Goal: Task Accomplishment & Management: Manage account settings

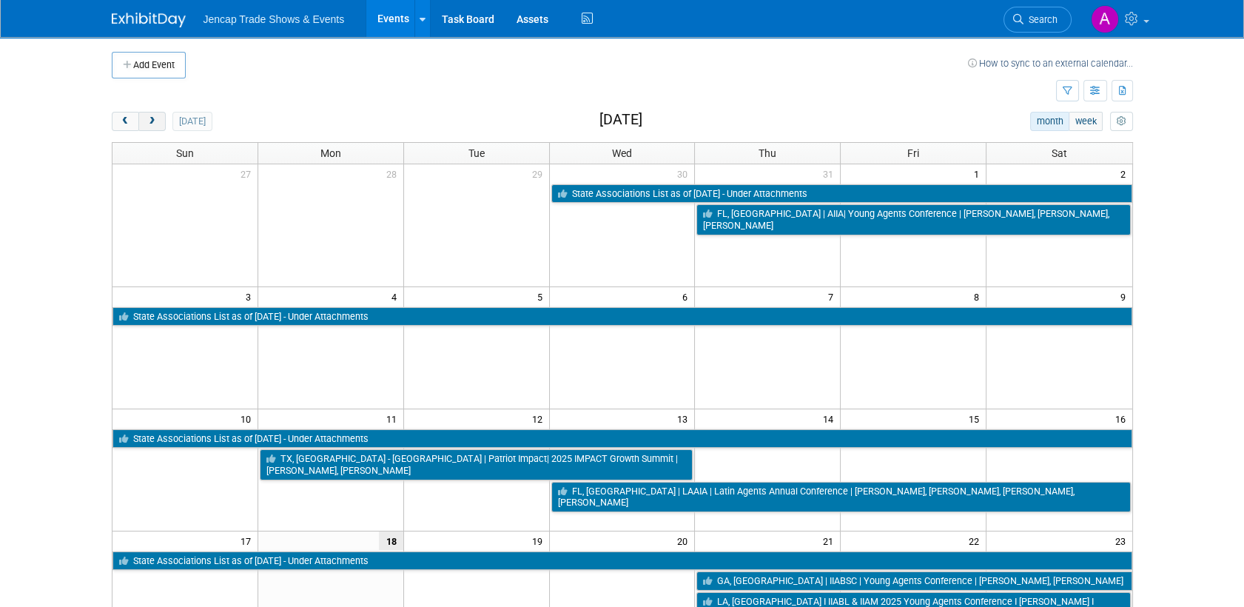
click at [153, 121] on span "next" at bounding box center [152, 122] width 11 height 10
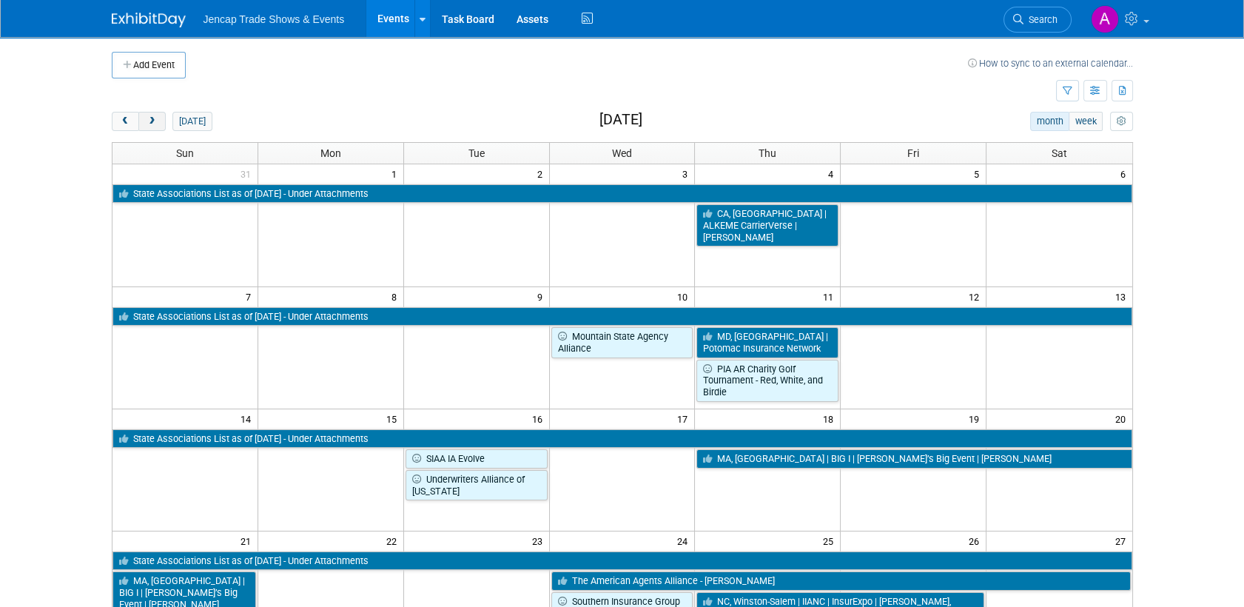
click at [156, 122] on span "next" at bounding box center [152, 122] width 11 height 10
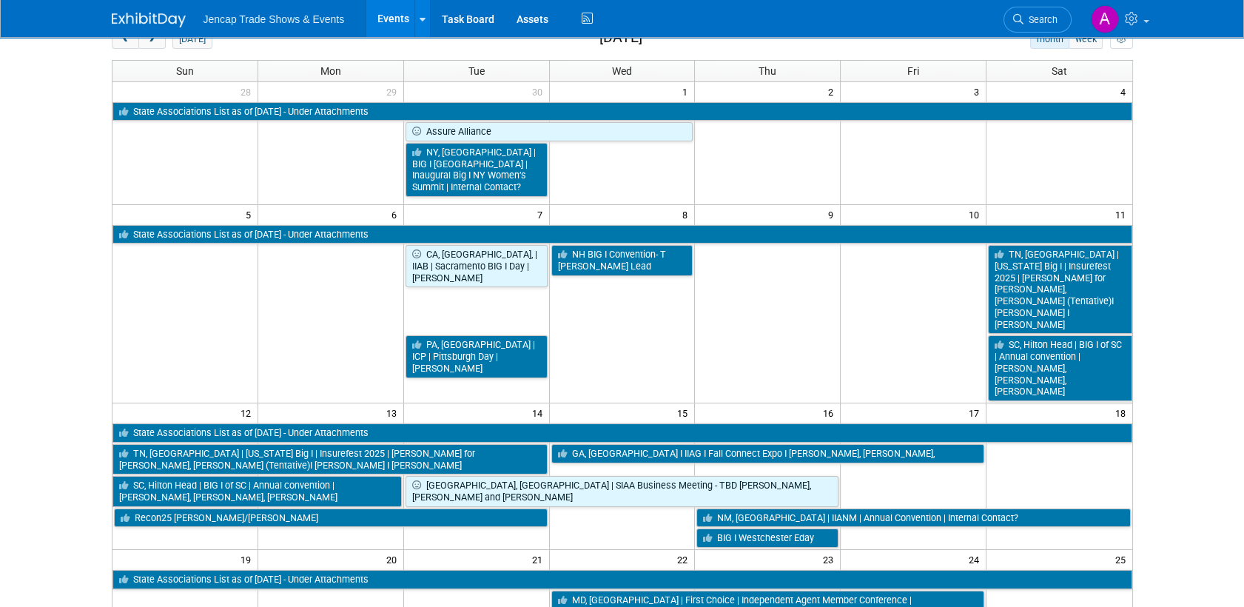
scroll to position [164, 0]
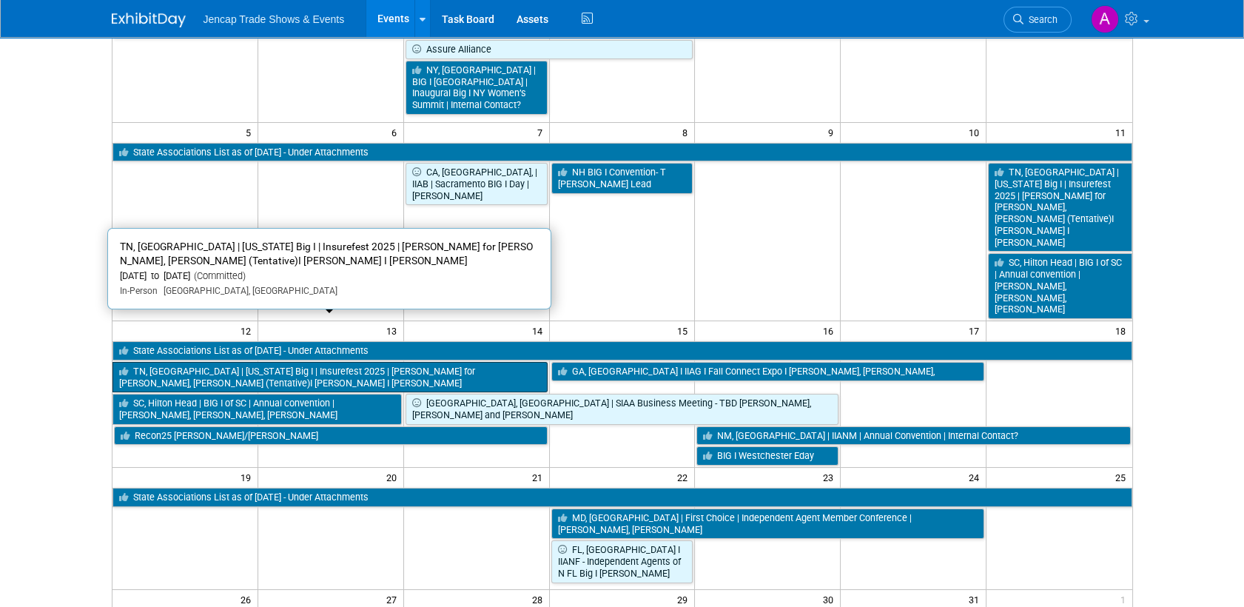
click at [278, 362] on link "TN, [GEOGRAPHIC_DATA] | [US_STATE] Big I | Insurefest 2025 | [PERSON_NAME] for …" at bounding box center [329, 377] width 435 height 30
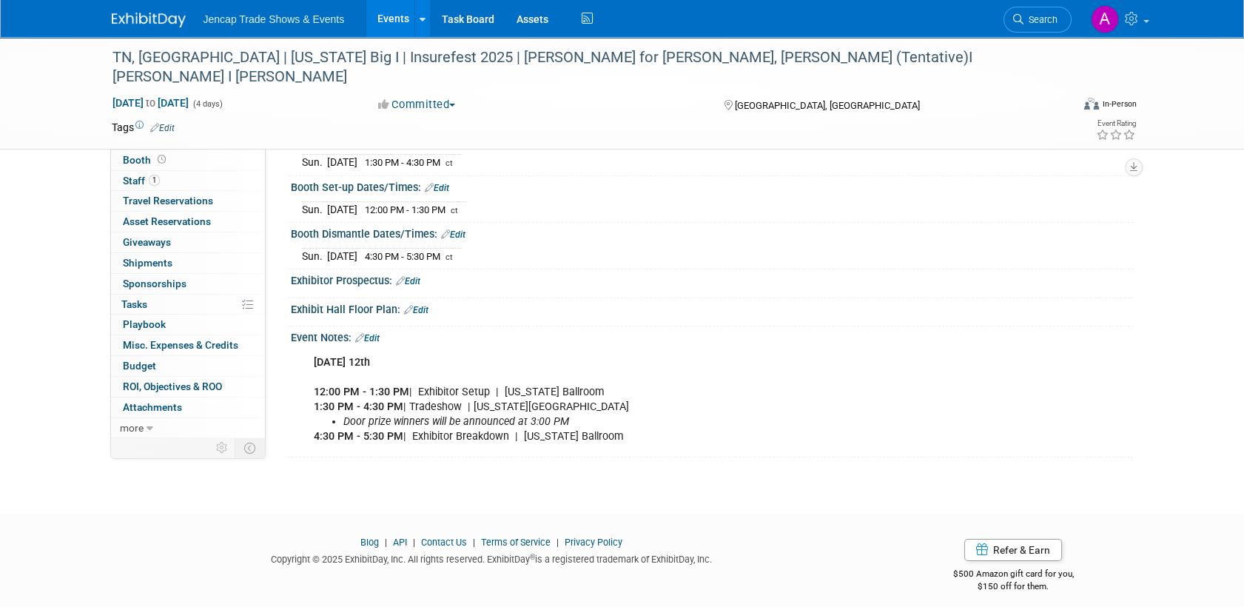
scroll to position [172, 0]
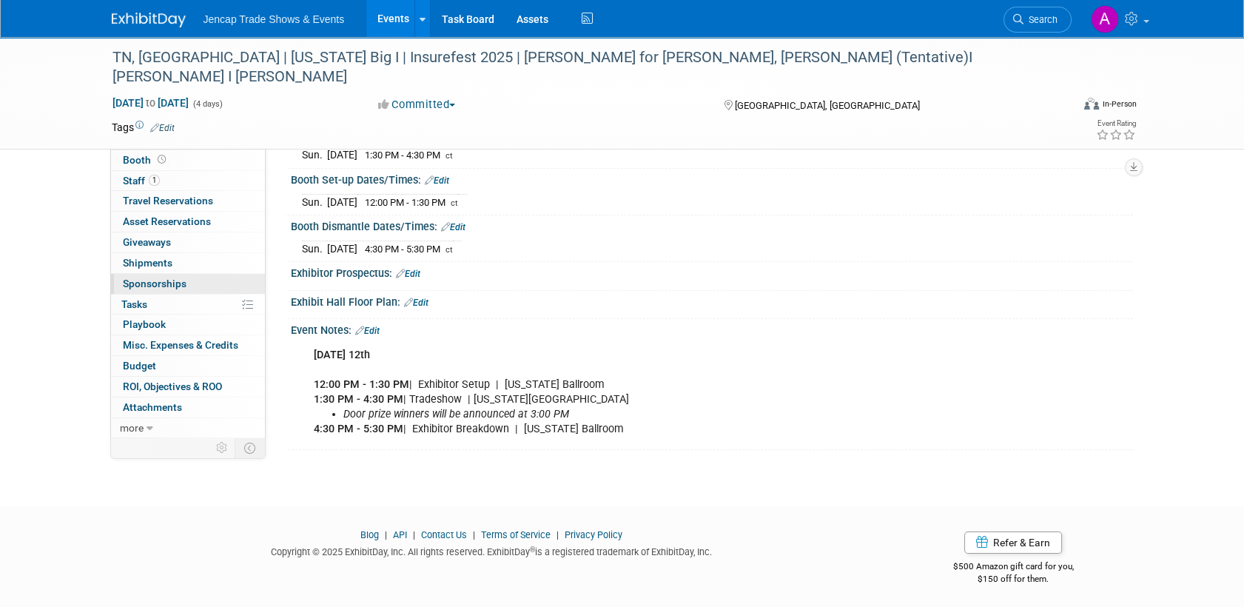
click at [168, 285] on span "Sponsorships 0" at bounding box center [155, 284] width 64 height 12
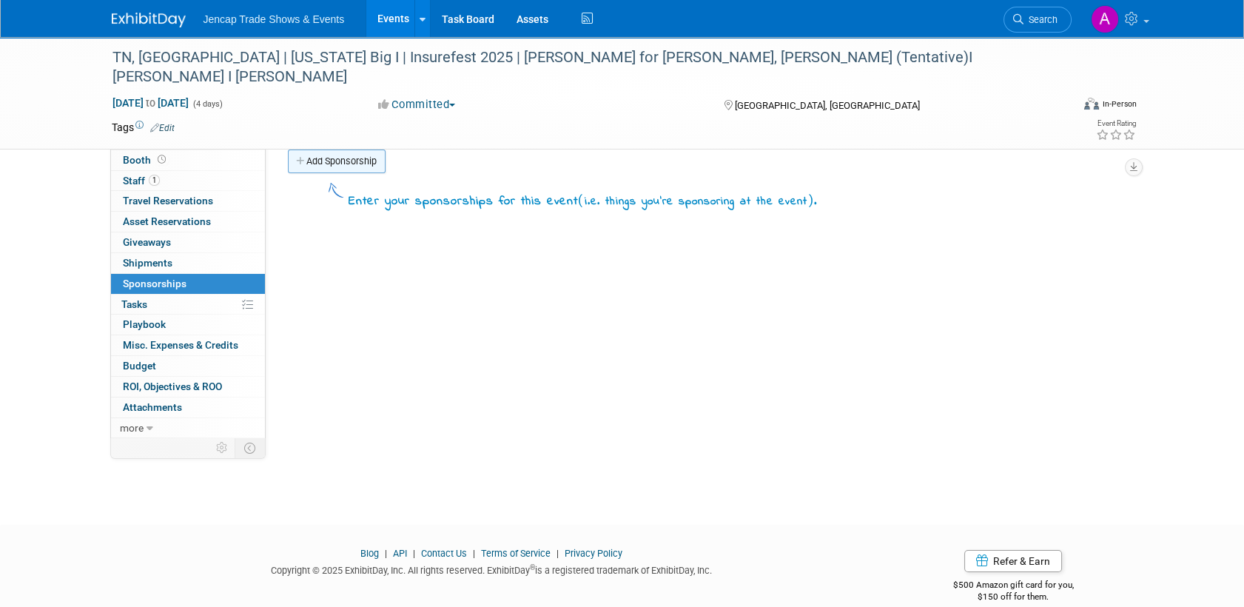
click at [298, 158] on icon at bounding box center [301, 162] width 10 height 10
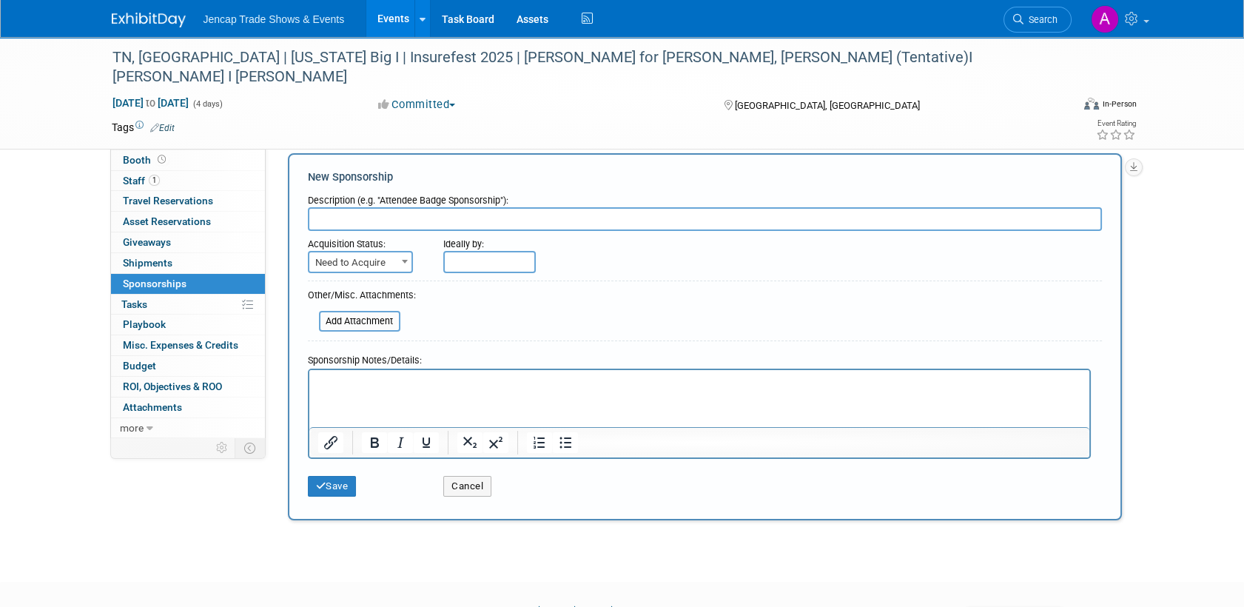
click at [365, 222] on input "text" at bounding box center [705, 219] width 794 height 24
type input "Associate"
click at [394, 263] on span "Need to Acquire" at bounding box center [360, 262] width 102 height 21
select select "2"
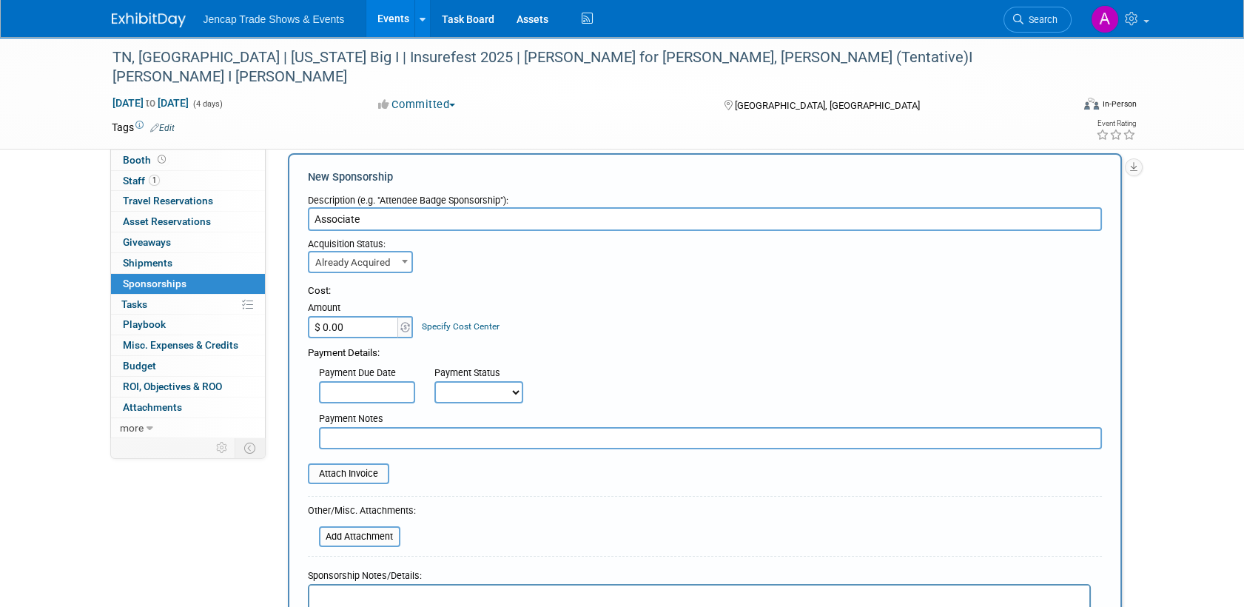
click at [367, 328] on input "$ 0.00" at bounding box center [354, 327] width 93 height 22
click at [357, 326] on input "$ 0.00" at bounding box center [354, 327] width 93 height 22
click at [355, 327] on input "$ 0.00" at bounding box center [354, 327] width 93 height 22
drag, startPoint x: 355, startPoint y: 327, endPoint x: 283, endPoint y: 330, distance: 72.6
click at [284, 329] on div "Add Sponsorship New Sponsorship Description (e.g. "Attendee Badge Sponsorship")…" at bounding box center [705, 445] width 856 height 591
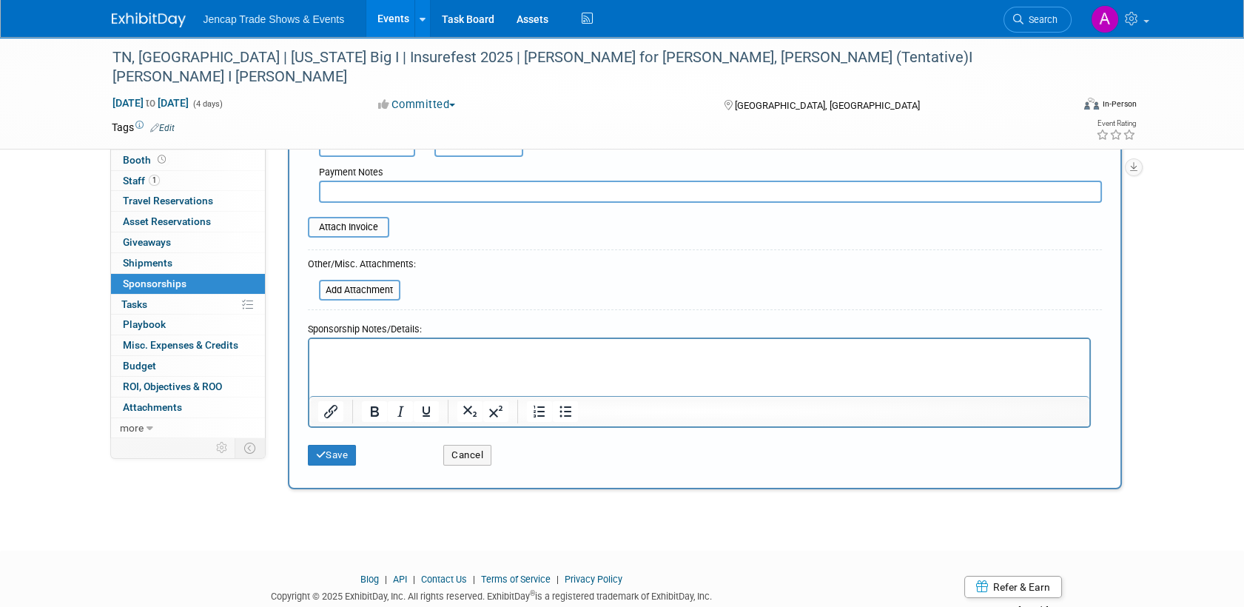
scroll to position [291, 0]
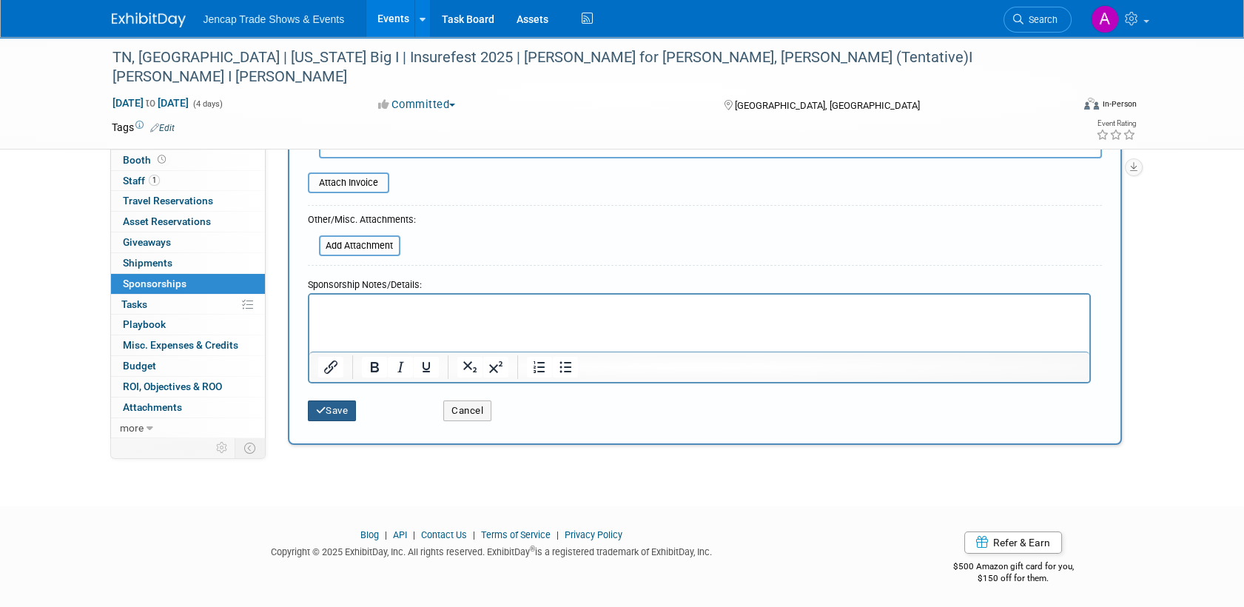
type input "$ 1,000.00"
click at [341, 406] on button "Save" at bounding box center [332, 410] width 49 height 21
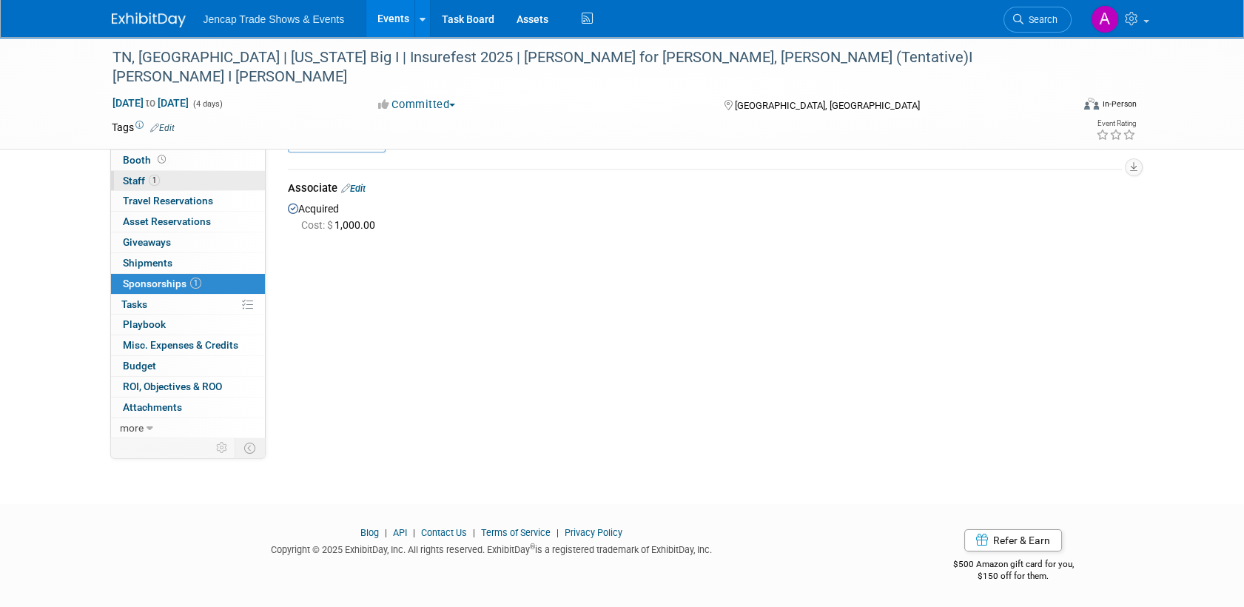
scroll to position [0, 0]
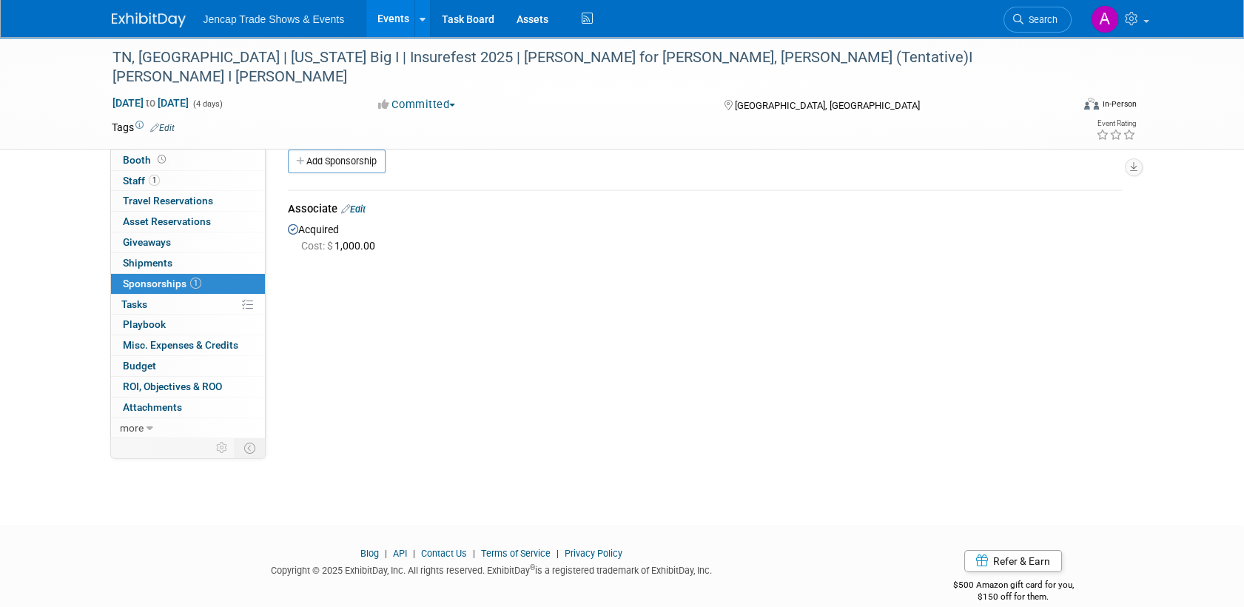
click at [147, 138] on span "Event Information" at bounding box center [164, 139] width 83 height 12
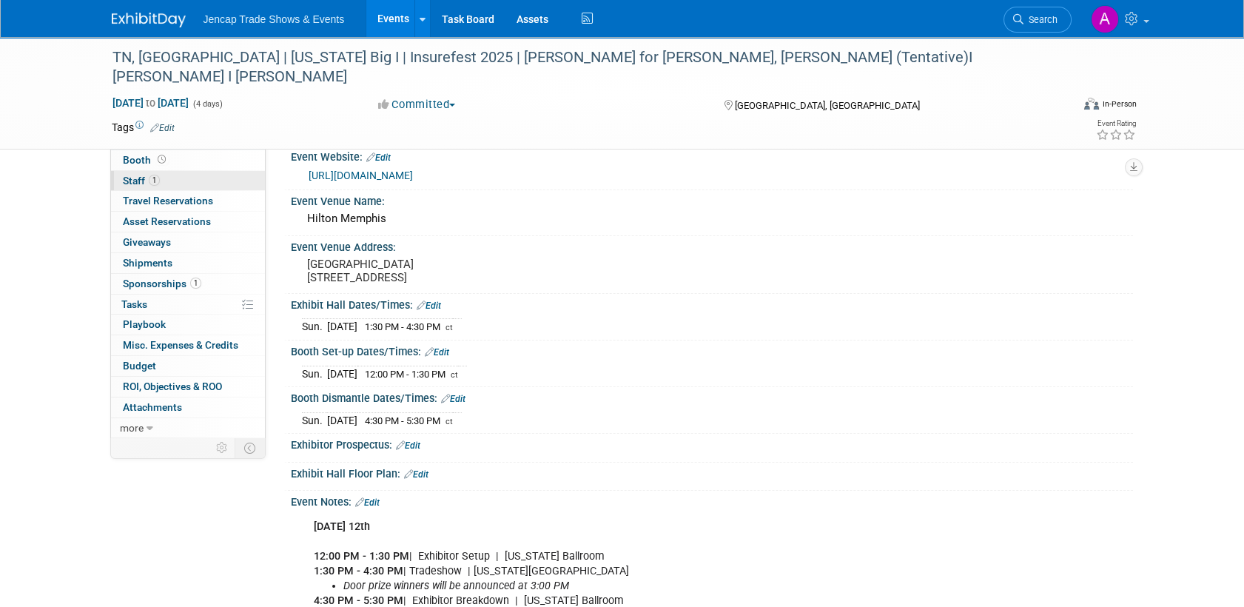
click at [138, 181] on span "Staff 1" at bounding box center [141, 181] width 37 height 12
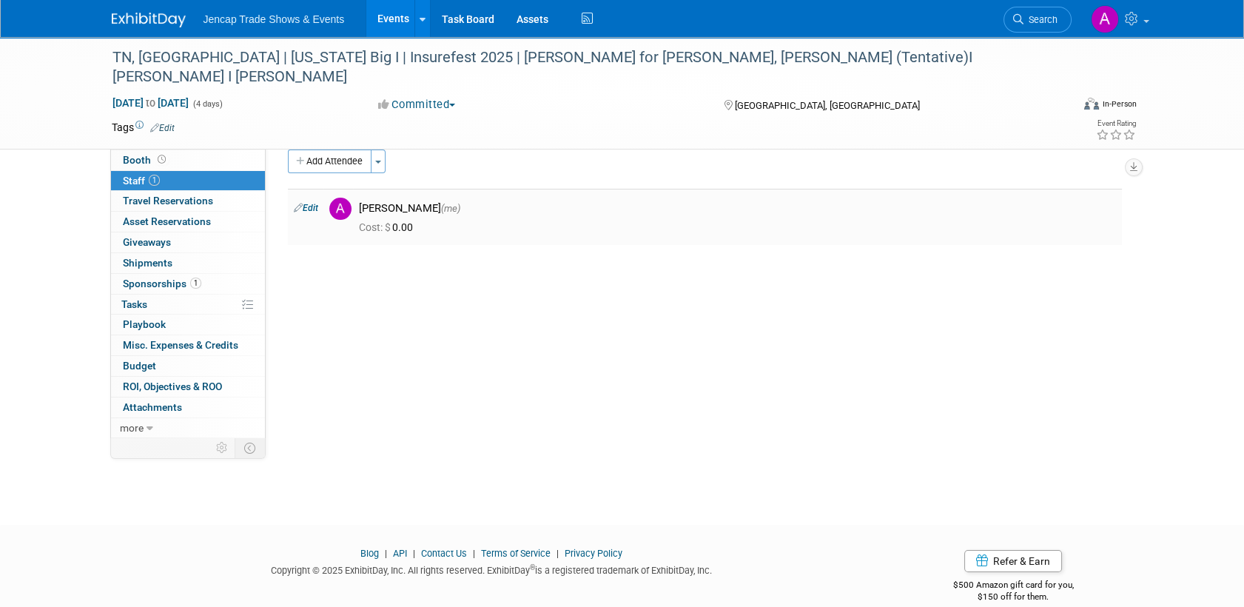
click at [307, 206] on link "Edit" at bounding box center [306, 208] width 24 height 10
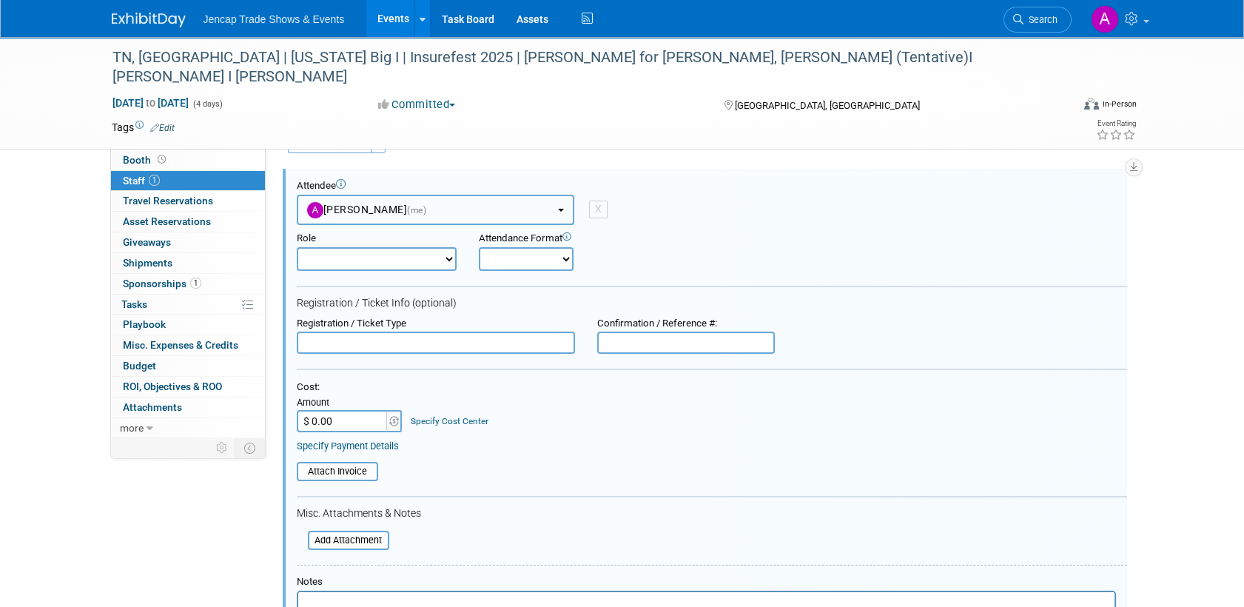
click at [487, 210] on button "Allison Sharpe (me)" at bounding box center [436, 210] width 278 height 30
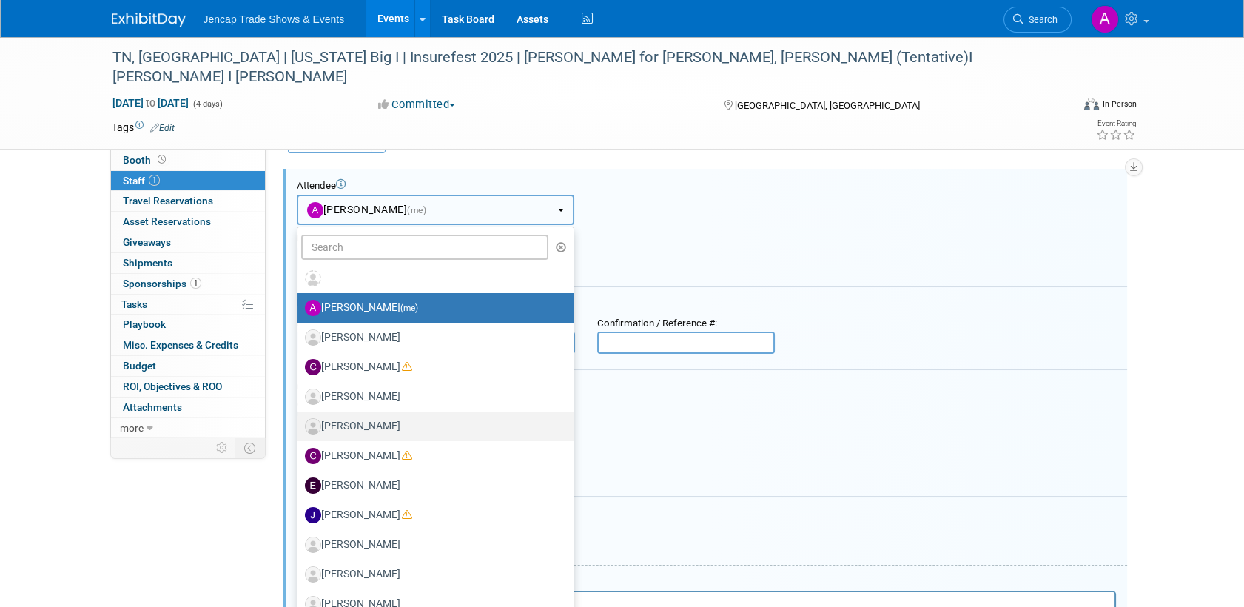
scroll to position [100, 0]
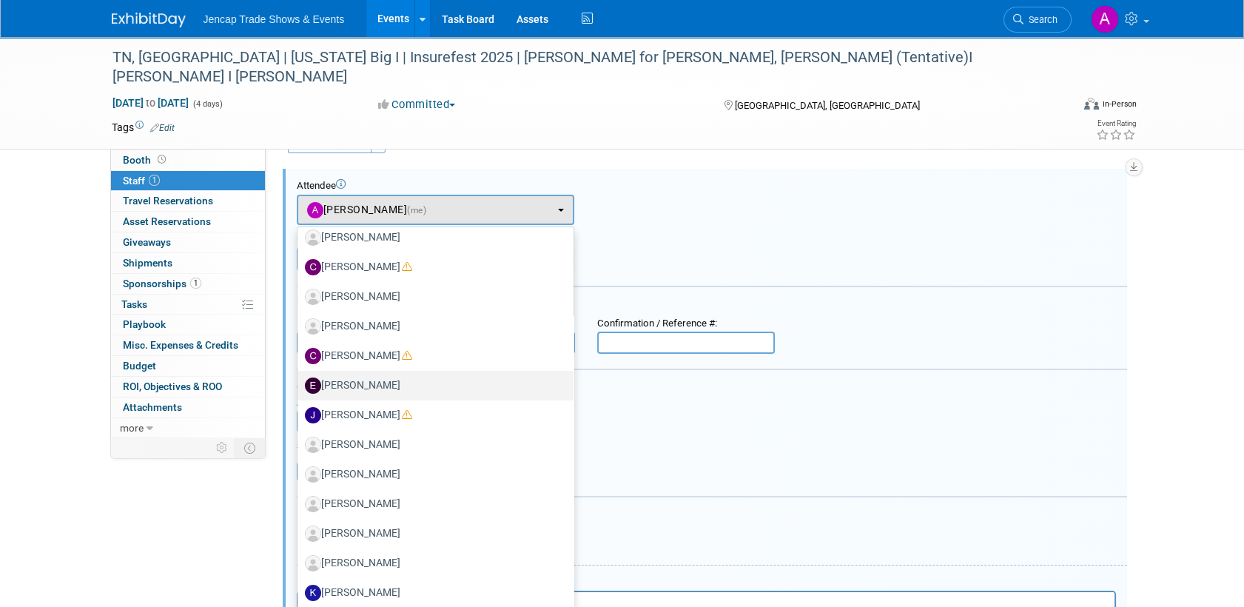
click at [353, 382] on label "Evan Nowak" at bounding box center [432, 386] width 254 height 24
click at [300, 382] on input "Evan Nowak" at bounding box center [295, 384] width 10 height 10
select select "956c3d33-b99e-4d6c-aed4-5ce595e9f84b"
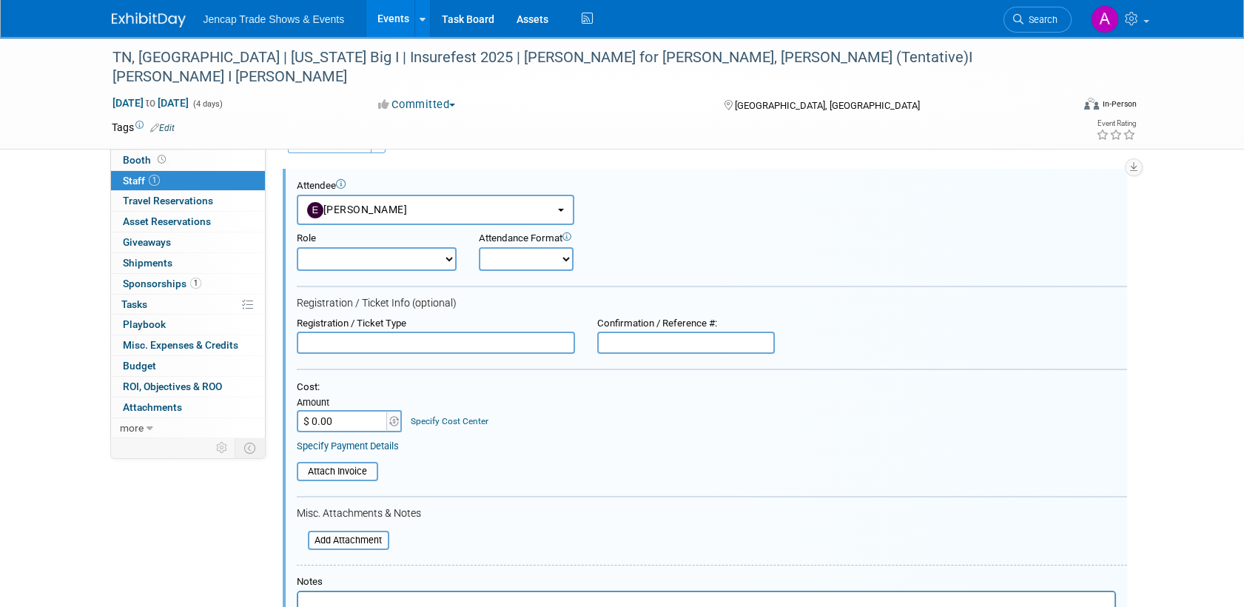
click at [426, 257] on select "Demonstrator Host Planner Presenter Sales Representative Set-up/Dismantle Crew …" at bounding box center [377, 259] width 160 height 24
select select "4"
click at [297, 247] on select "Demonstrator Host Planner Presenter Sales Representative Set-up/Dismantle Crew …" at bounding box center [377, 259] width 160 height 24
click at [539, 261] on select "Onsite Remote" at bounding box center [526, 259] width 95 height 24
select select "1"
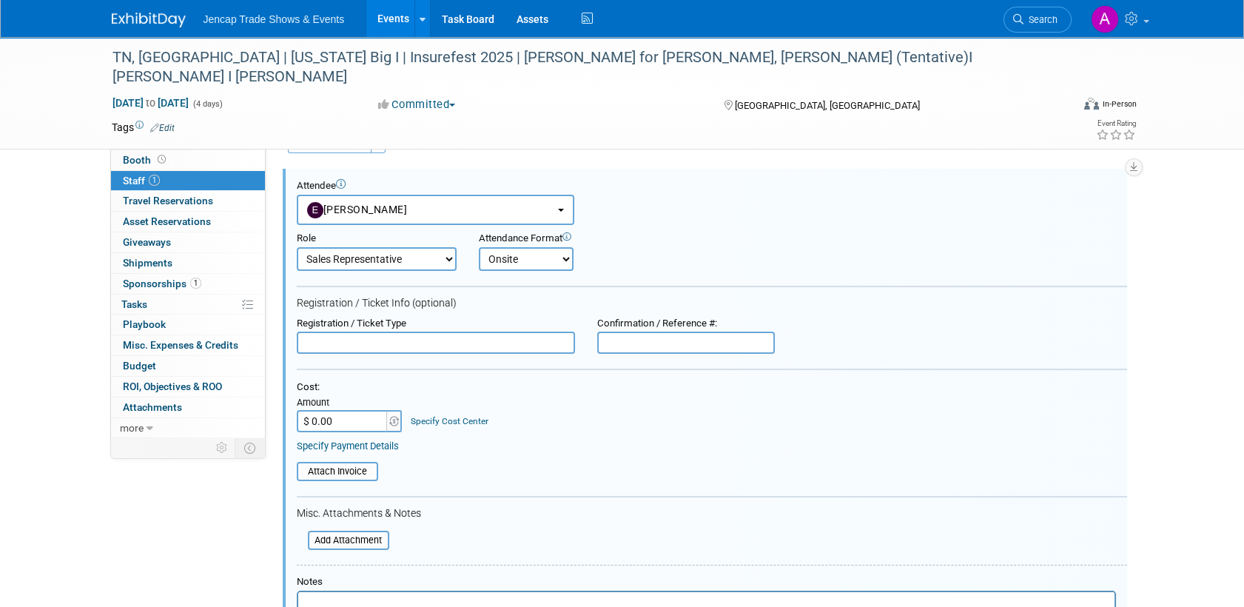
click at [479, 247] on select "Onsite Remote" at bounding box center [526, 259] width 95 height 24
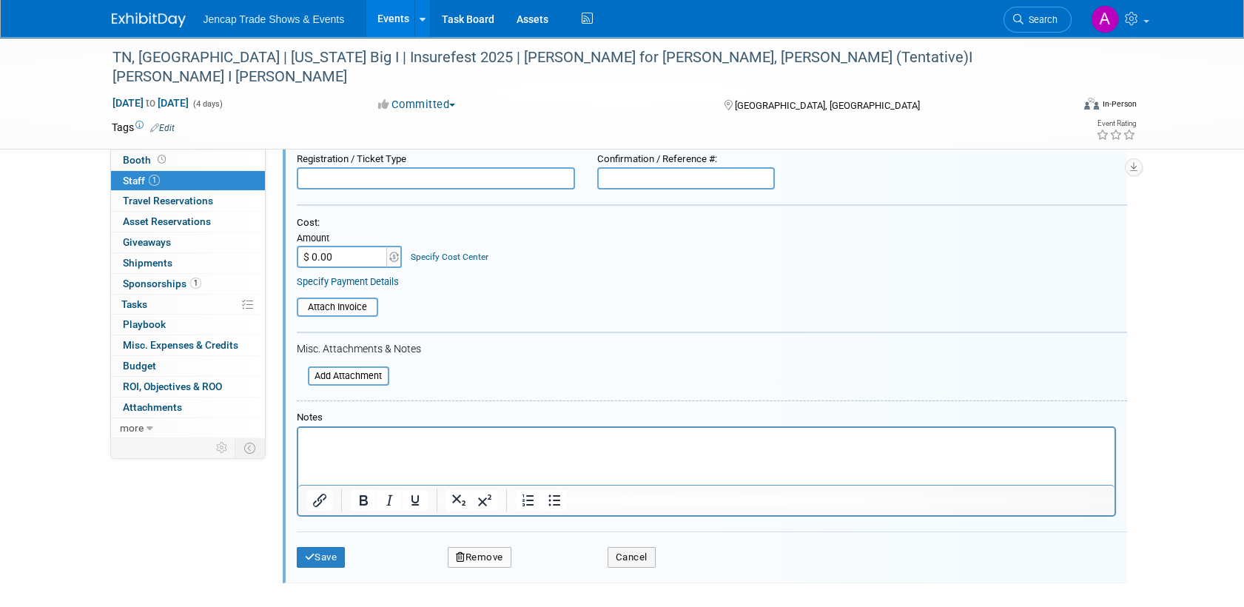
scroll to position [266, 0]
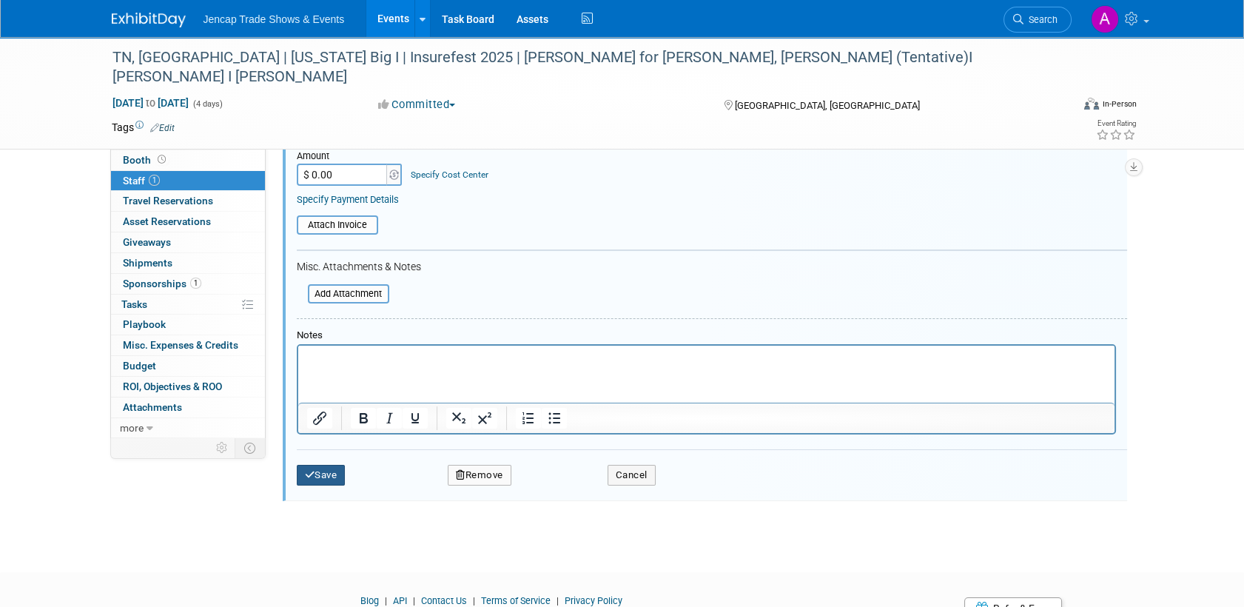
click at [316, 474] on button "Save" at bounding box center [321, 475] width 49 height 21
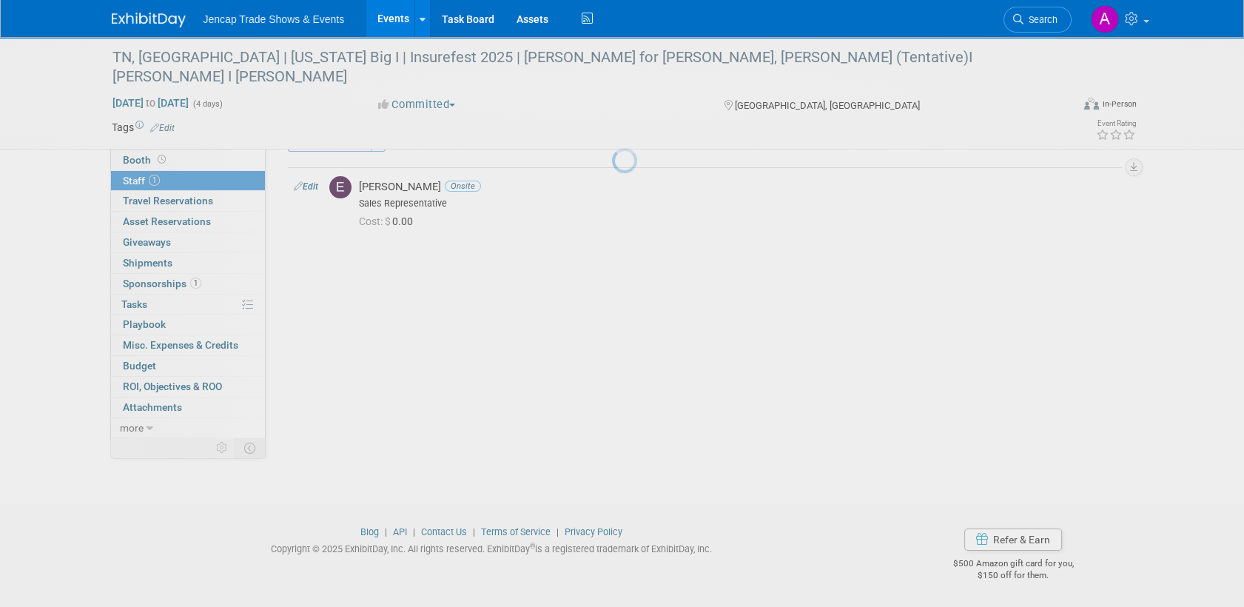
scroll to position [21, 0]
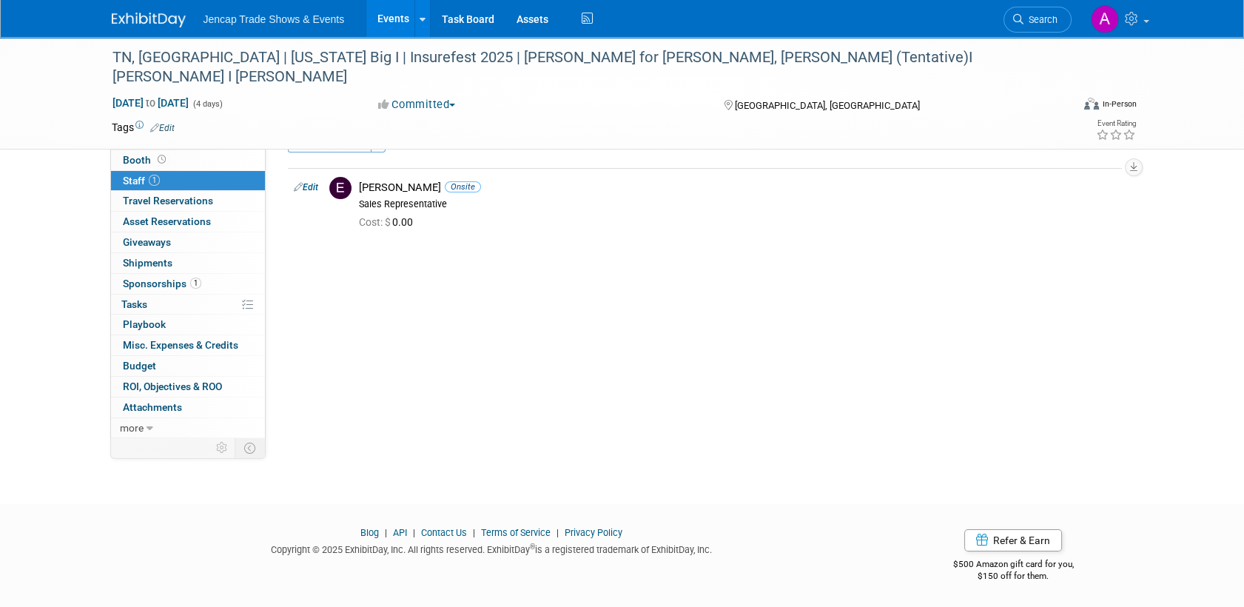
click at [138, 16] on img at bounding box center [149, 20] width 74 height 15
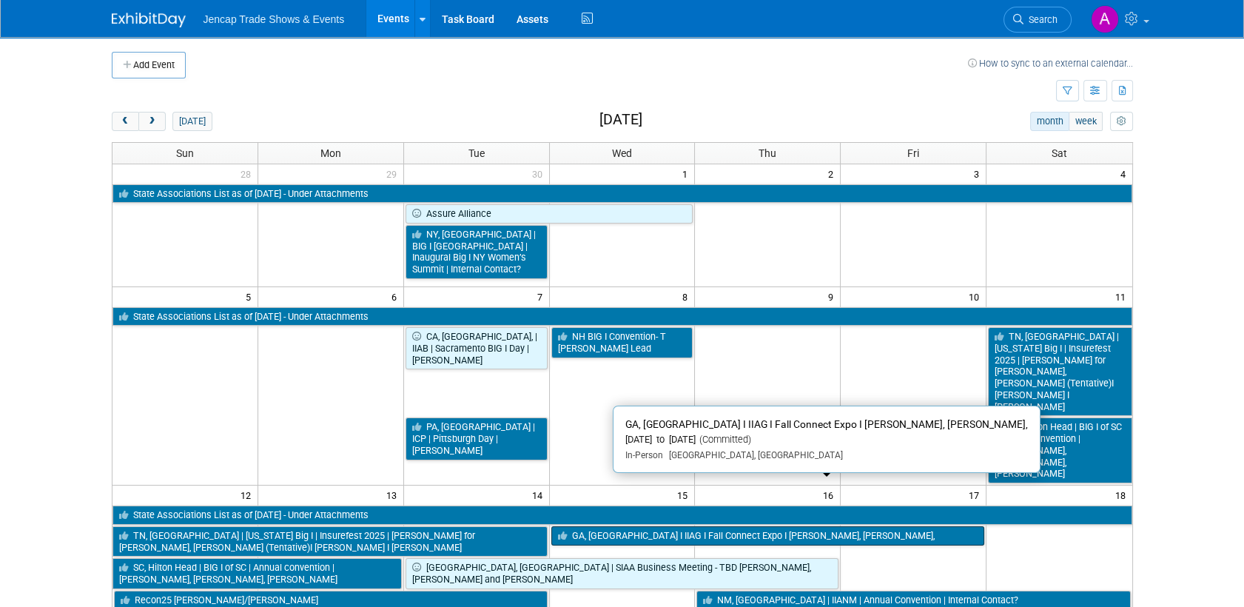
click at [628, 526] on link "GA, [GEOGRAPHIC_DATA] I IIAG I Fall Connect Expo I [PERSON_NAME], [PERSON_NAME]," at bounding box center [768, 535] width 434 height 19
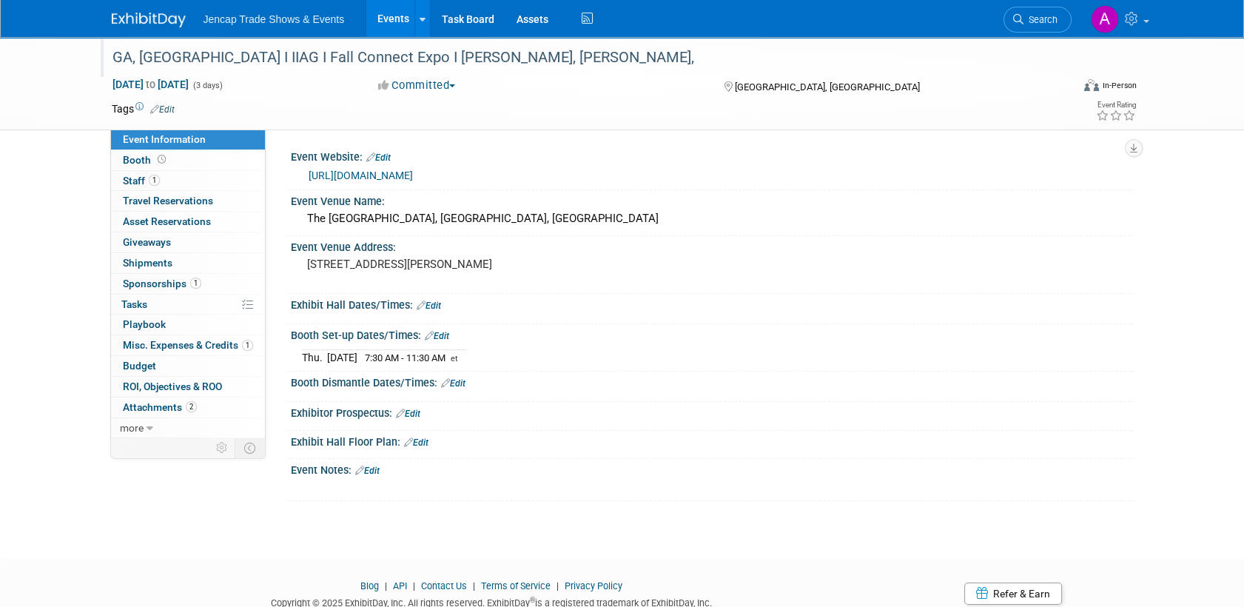
click at [551, 60] on div "GA, [GEOGRAPHIC_DATA] I IIAG I Fall Connect Expo I [PERSON_NAME], [PERSON_NAME]," at bounding box center [578, 57] width 942 height 27
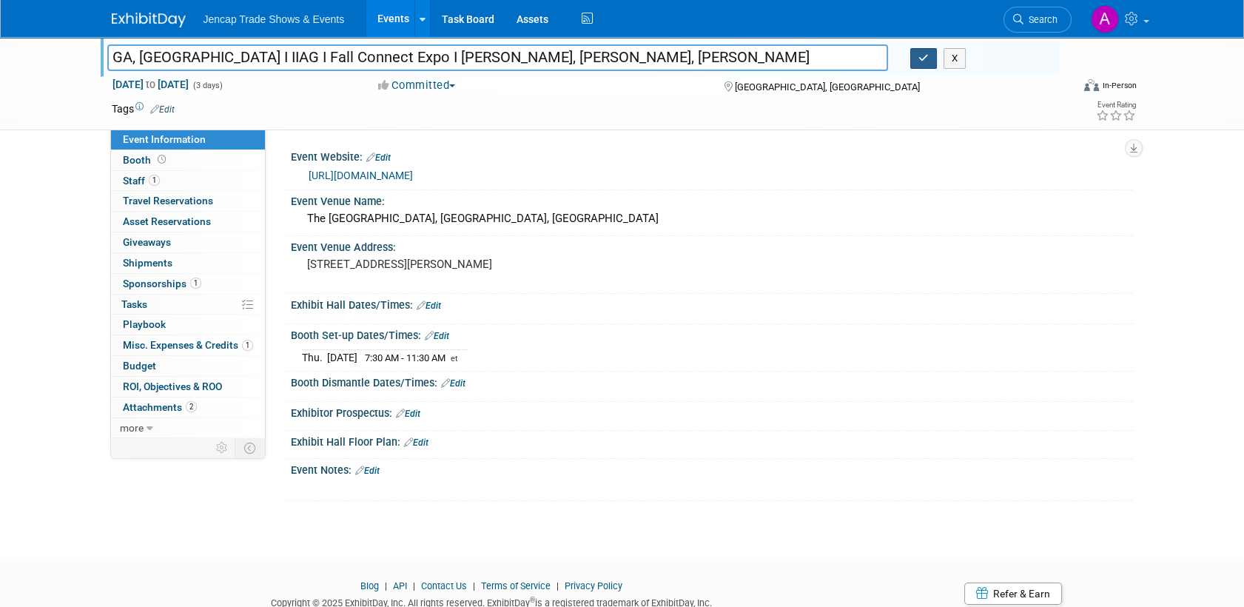
type input "GA, Athens I IIAG I Fall Connect Expo I Allison, Ava Edmondson, Charlie Hawk"
click at [922, 59] on icon "button" at bounding box center [923, 58] width 10 height 10
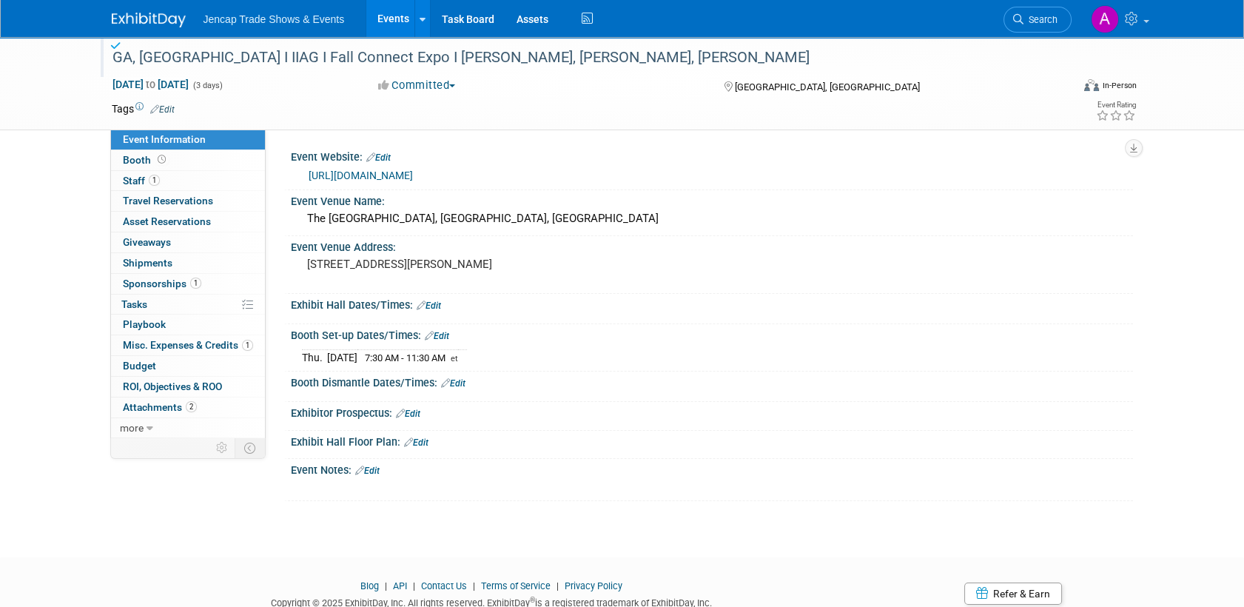
click at [413, 175] on link "https://www.iiag.org/fallexpo/" at bounding box center [361, 175] width 104 height 12
click at [433, 306] on link "Edit" at bounding box center [429, 305] width 24 height 10
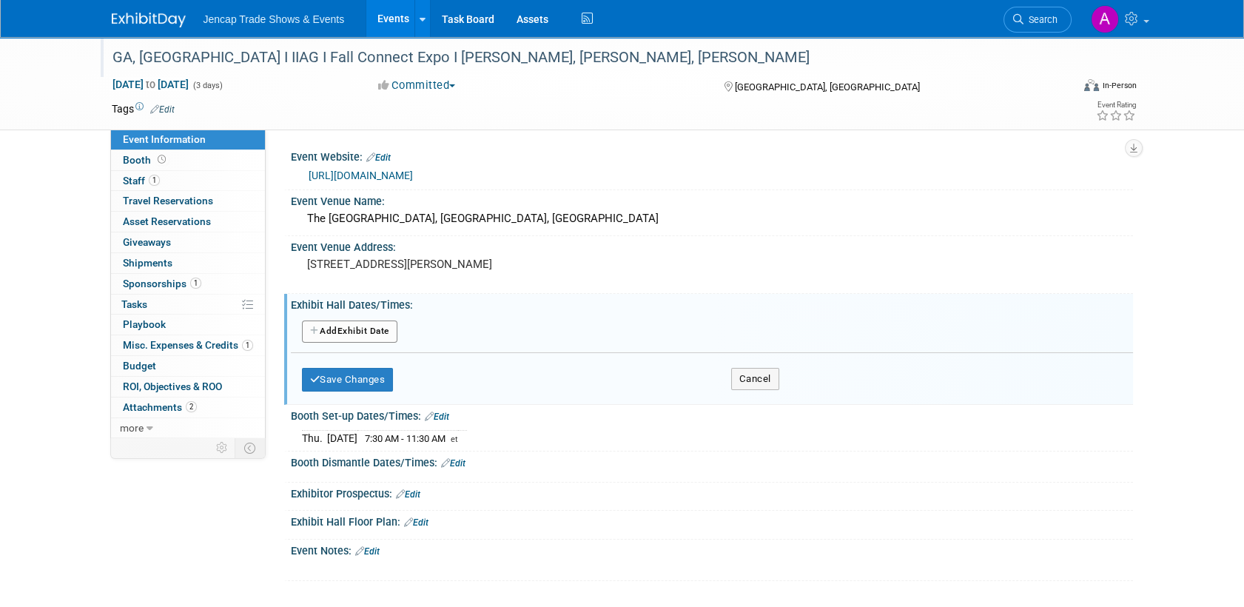
click at [366, 332] on button "Add Another Exhibit Date" at bounding box center [349, 331] width 95 height 22
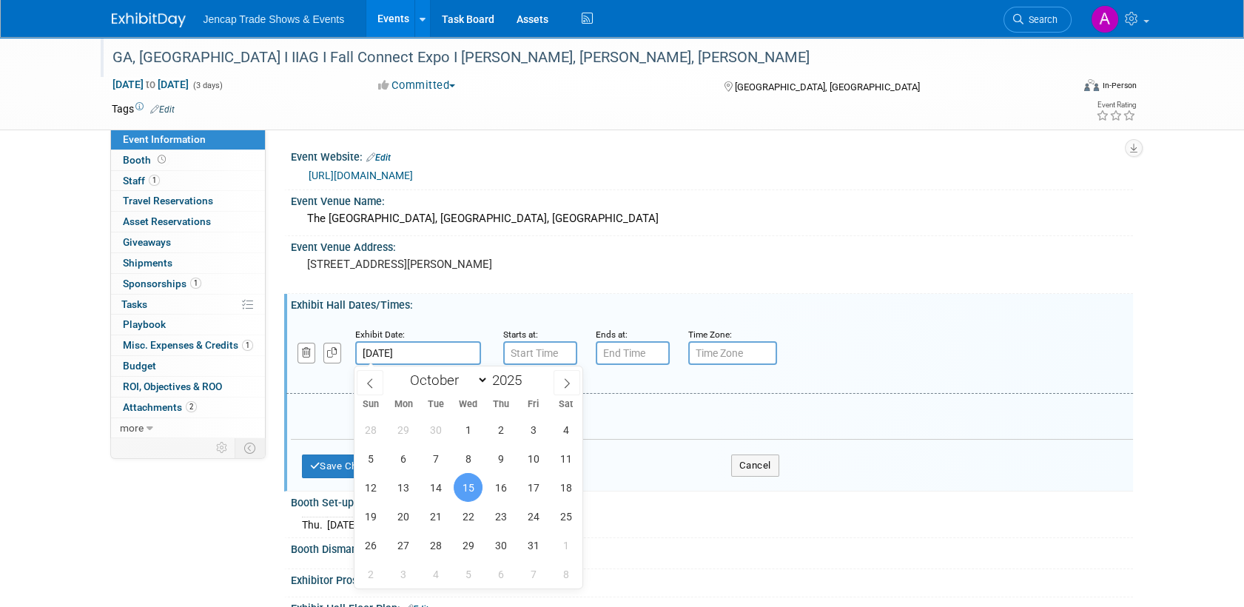
click at [444, 350] on input "Oct 15, 2025" at bounding box center [418, 353] width 126 height 24
click at [496, 483] on span "16" at bounding box center [500, 487] width 29 height 29
type input "Oct 16, 2025"
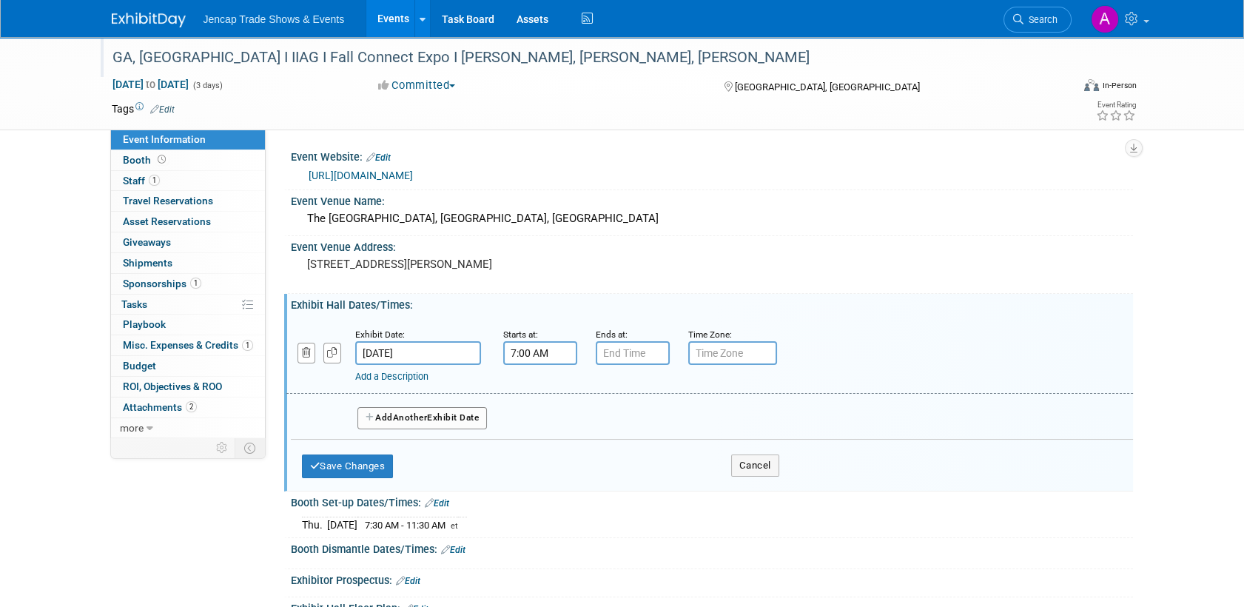
click at [527, 352] on input "7:00 AM" at bounding box center [540, 353] width 74 height 24
click at [537, 390] on span at bounding box center [538, 390] width 26 height 26
click at [528, 453] on span at bounding box center [538, 454] width 26 height 26
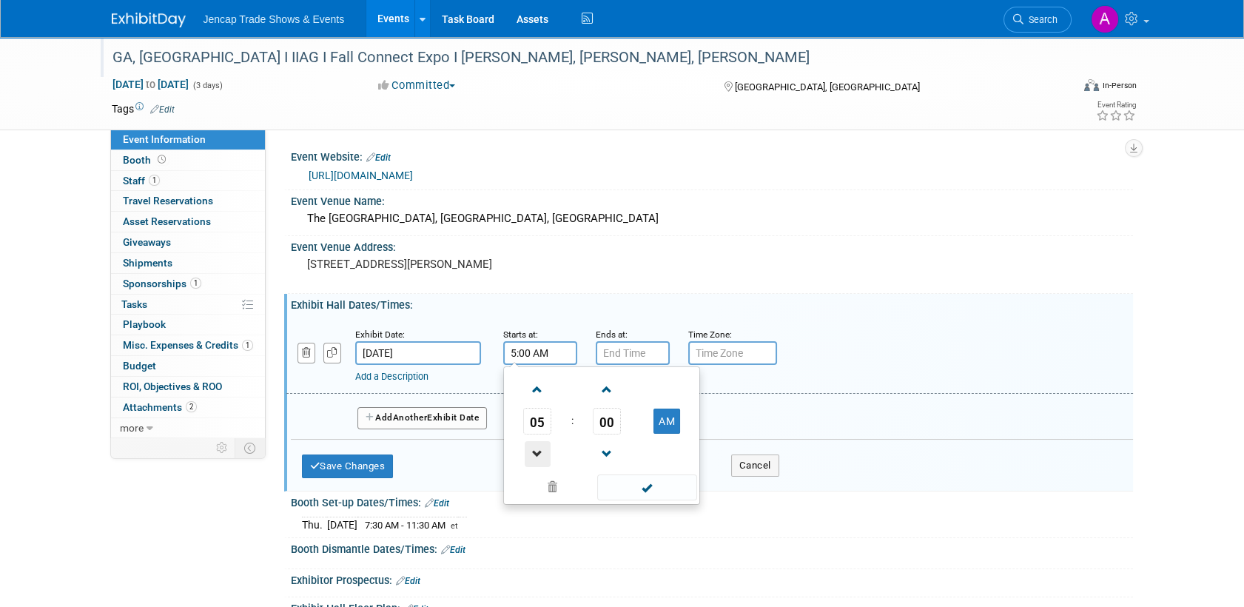
click at [528, 453] on span at bounding box center [538, 454] width 26 height 26
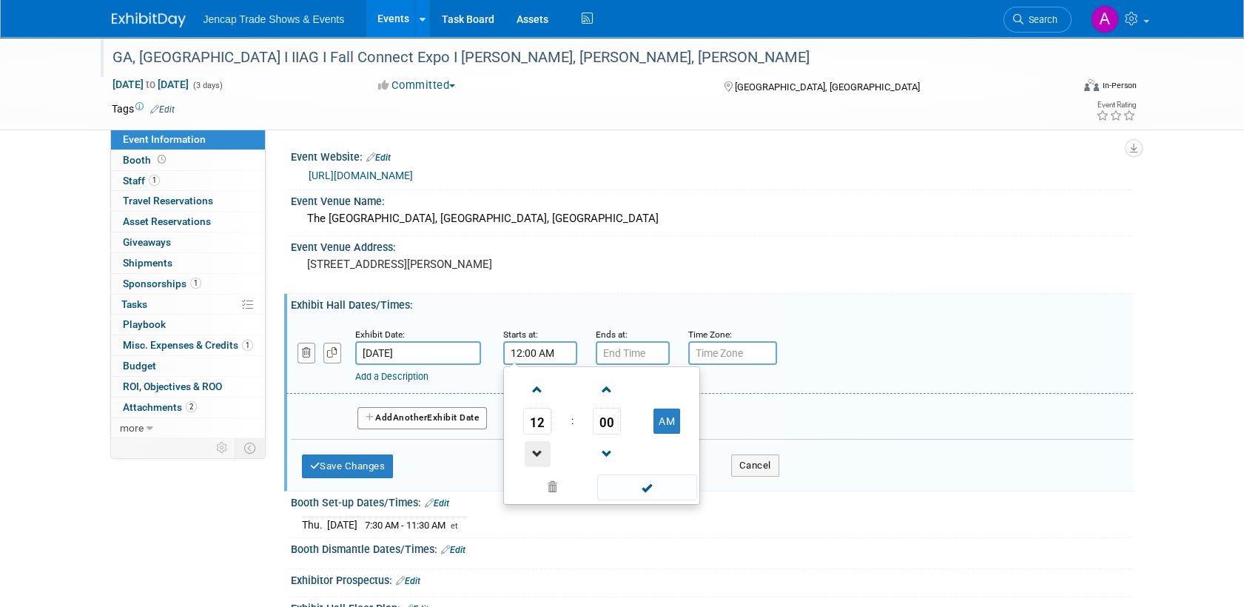
click at [528, 453] on span at bounding box center [538, 454] width 26 height 26
click at [527, 387] on span at bounding box center [538, 390] width 26 height 26
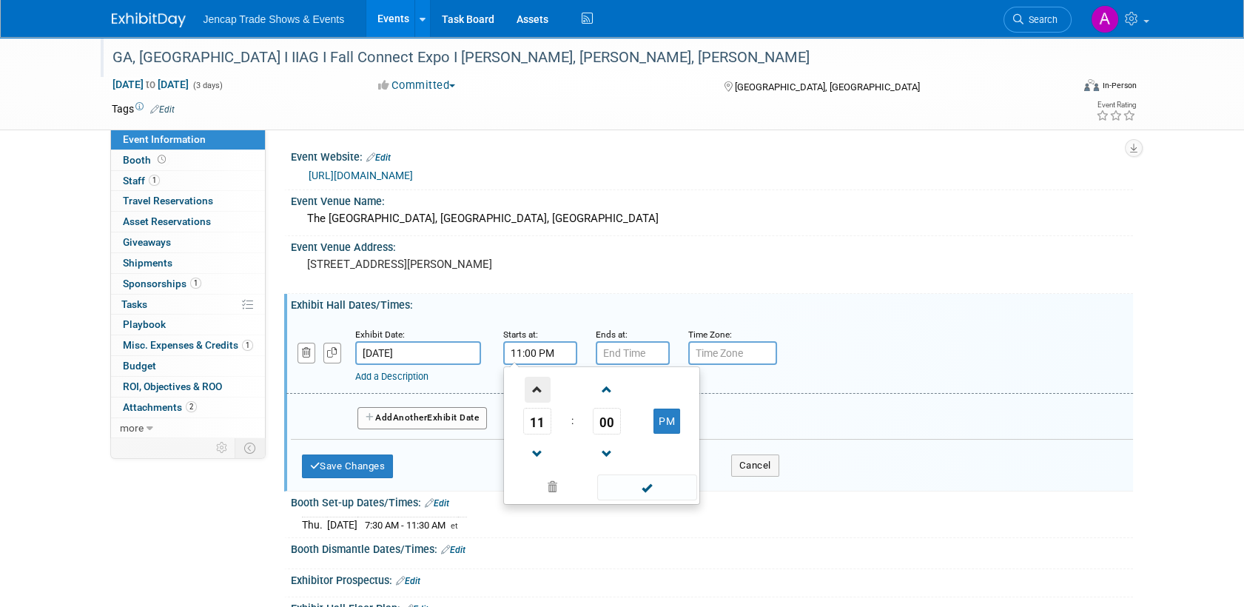
click at [527, 387] on span at bounding box center [538, 390] width 26 height 26
click at [661, 416] on button "AM" at bounding box center [667, 421] width 27 height 25
type input "12:00 PM"
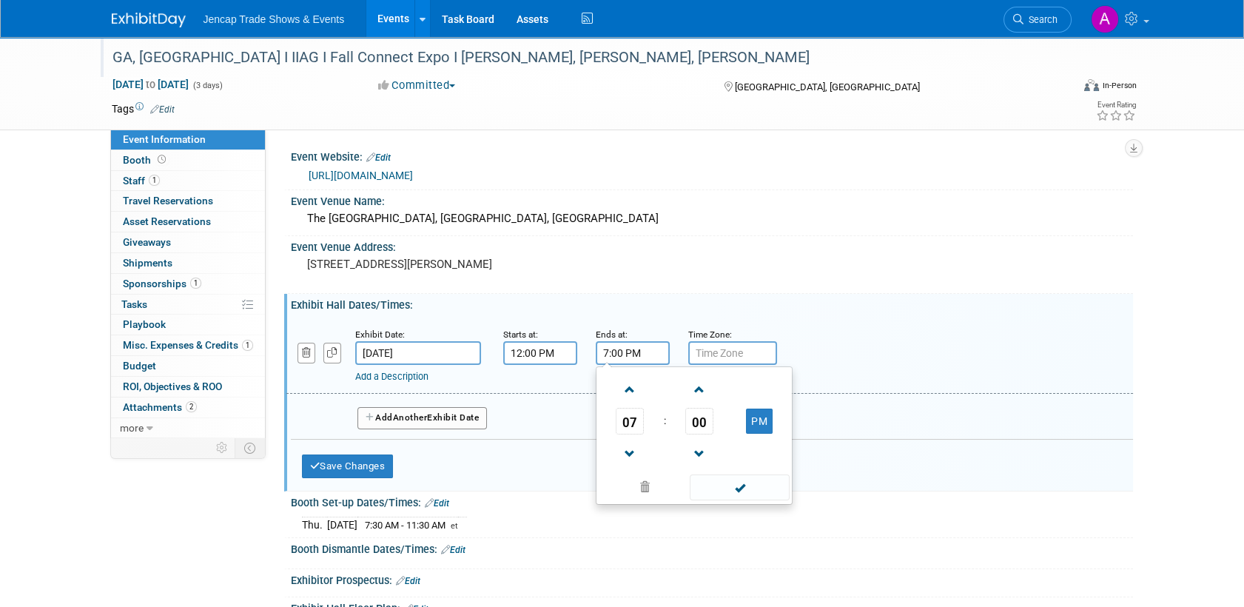
click at [617, 347] on input "7:00 PM" at bounding box center [633, 353] width 74 height 24
drag, startPoint x: 655, startPoint y: 355, endPoint x: 599, endPoint y: 346, distance: 56.1
click at [599, 346] on input "7:00 PM" at bounding box center [633, 353] width 74 height 24
click at [712, 353] on input "text" at bounding box center [732, 353] width 89 height 24
click at [660, 350] on input "11:00 PM" at bounding box center [633, 353] width 74 height 24
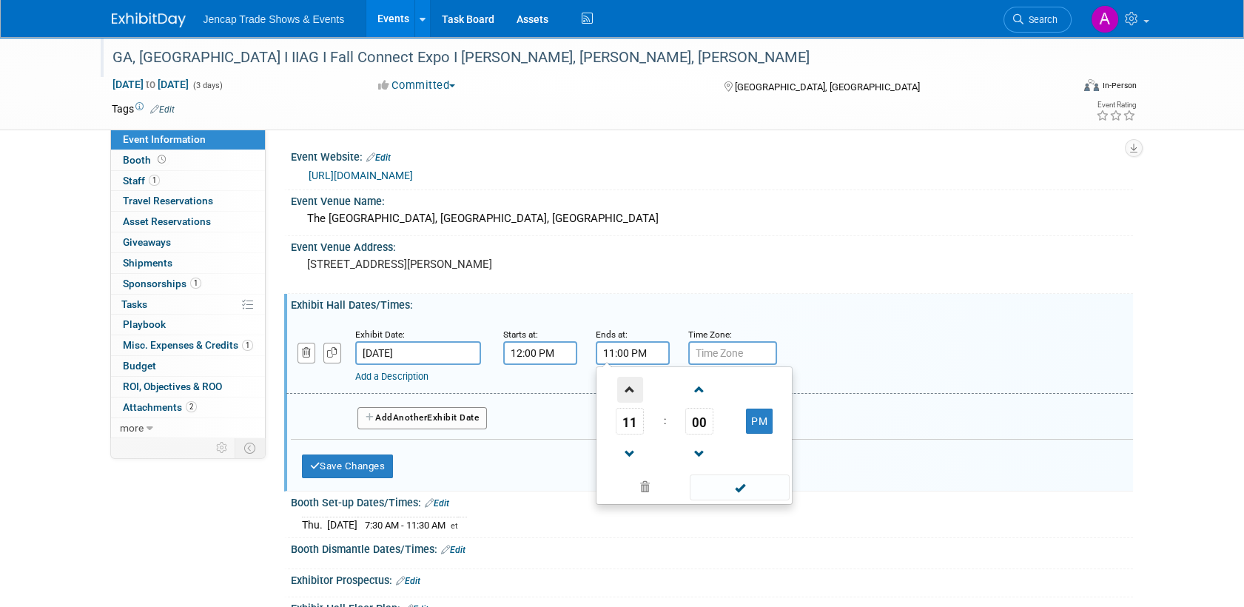
click at [631, 387] on span at bounding box center [630, 390] width 26 height 26
click at [628, 448] on span at bounding box center [630, 454] width 26 height 26
click at [630, 388] on span at bounding box center [630, 390] width 26 height 26
click at [630, 386] on span at bounding box center [630, 390] width 26 height 26
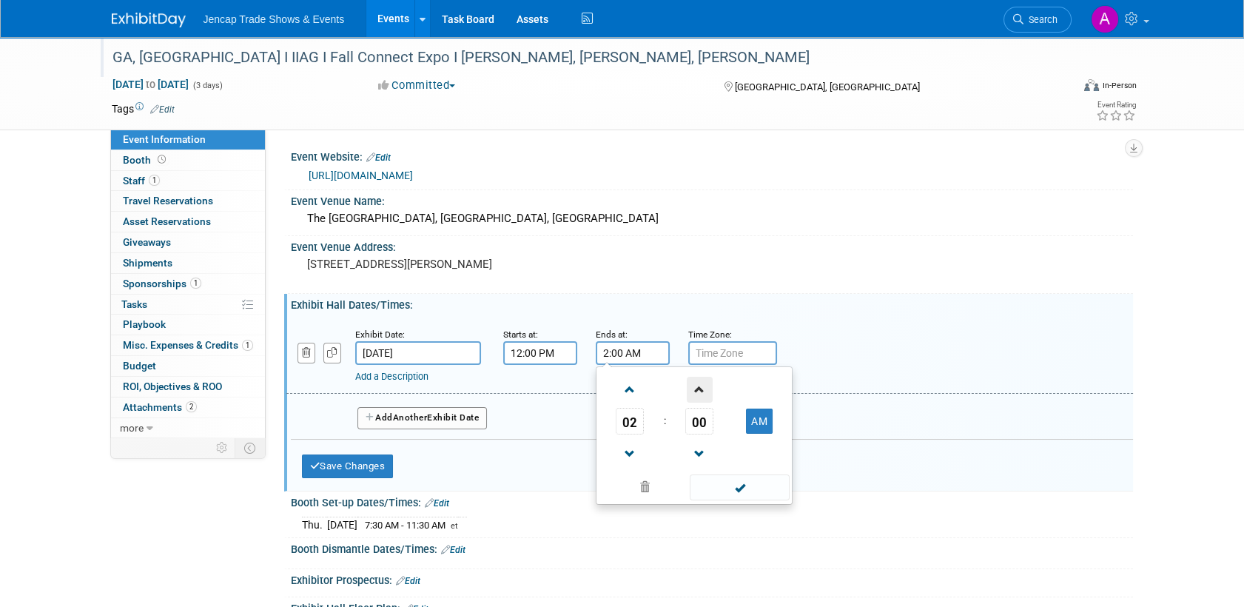
click at [693, 383] on span at bounding box center [700, 390] width 26 height 26
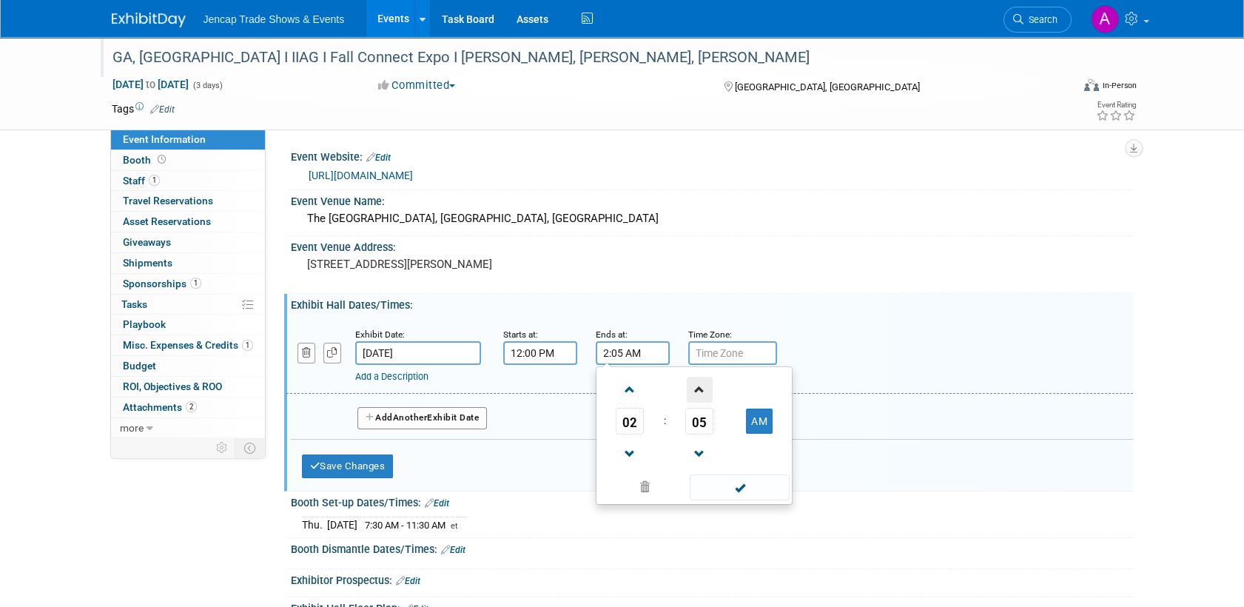
click at [693, 383] on span at bounding box center [700, 390] width 26 height 26
click at [691, 385] on span at bounding box center [700, 390] width 26 height 26
click at [700, 388] on span at bounding box center [700, 390] width 26 height 26
click at [696, 388] on span at bounding box center [700, 390] width 26 height 26
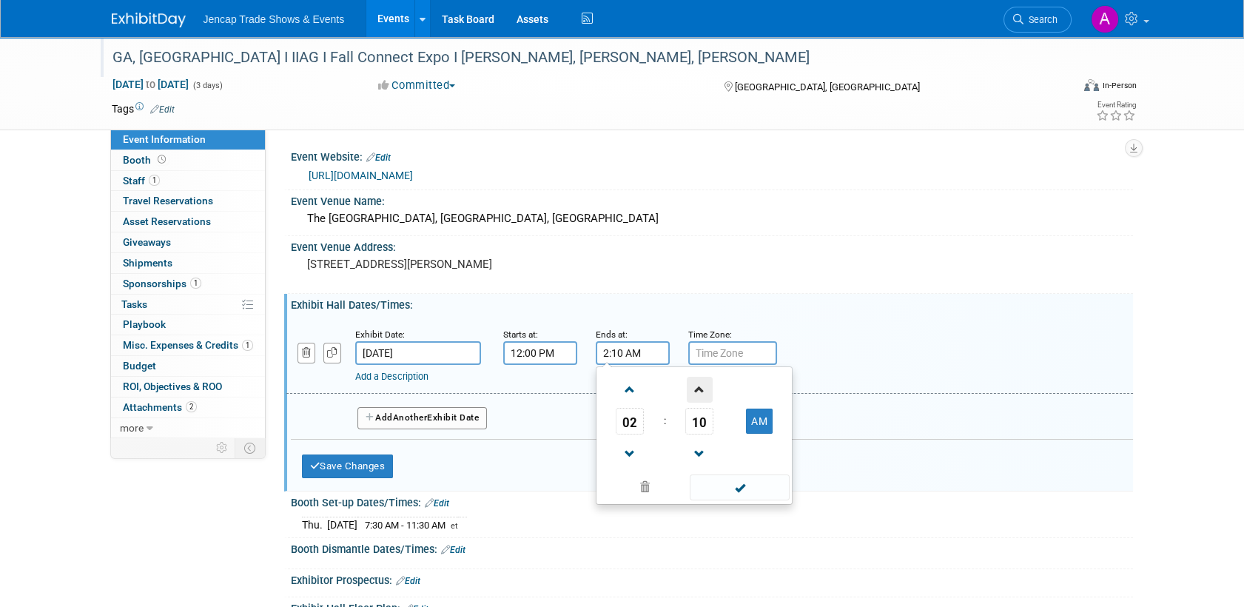
click at [696, 388] on span at bounding box center [700, 390] width 26 height 26
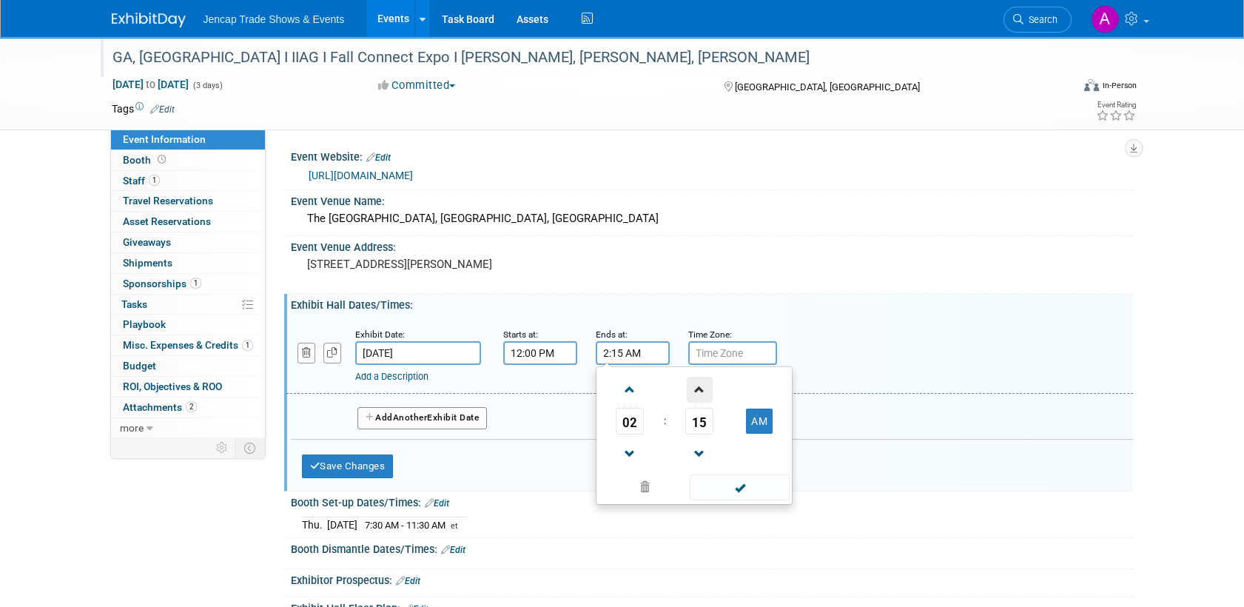
click at [693, 388] on span at bounding box center [700, 390] width 26 height 26
click at [693, 389] on span at bounding box center [700, 390] width 26 height 26
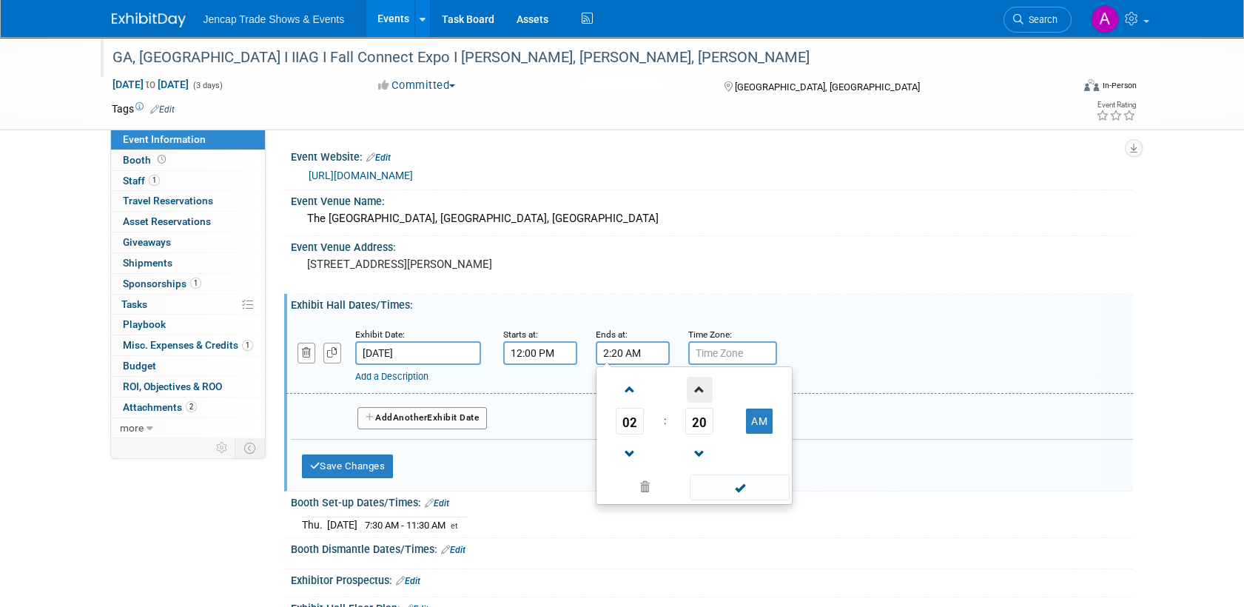
click at [693, 389] on span at bounding box center [700, 390] width 26 height 26
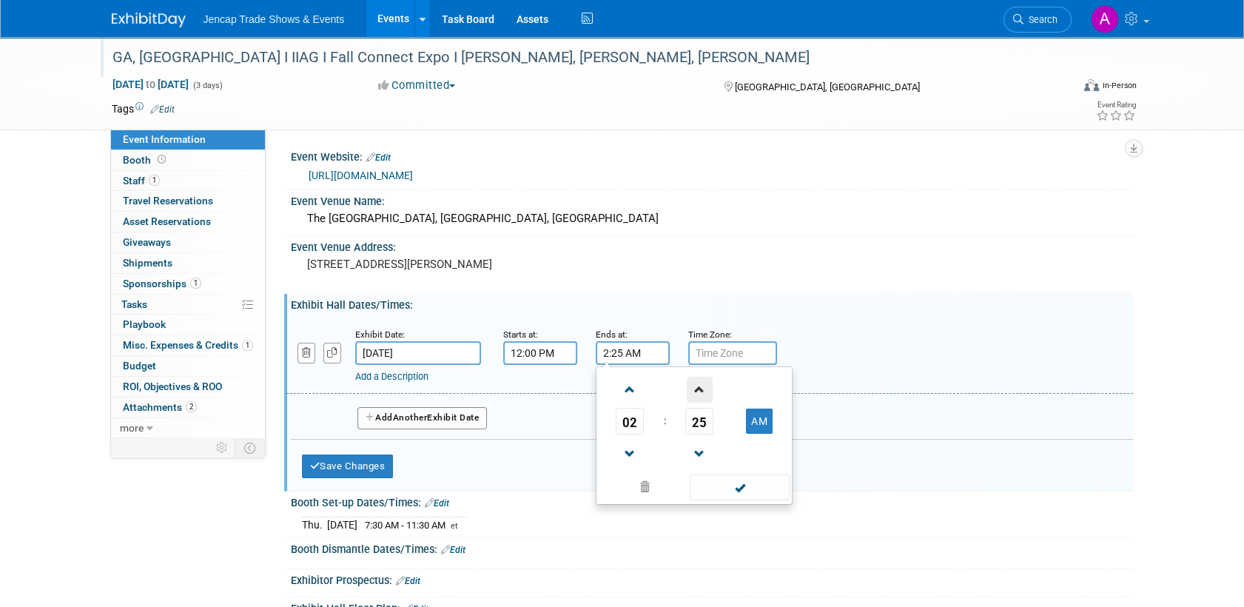
click at [696, 380] on span at bounding box center [700, 390] width 26 height 26
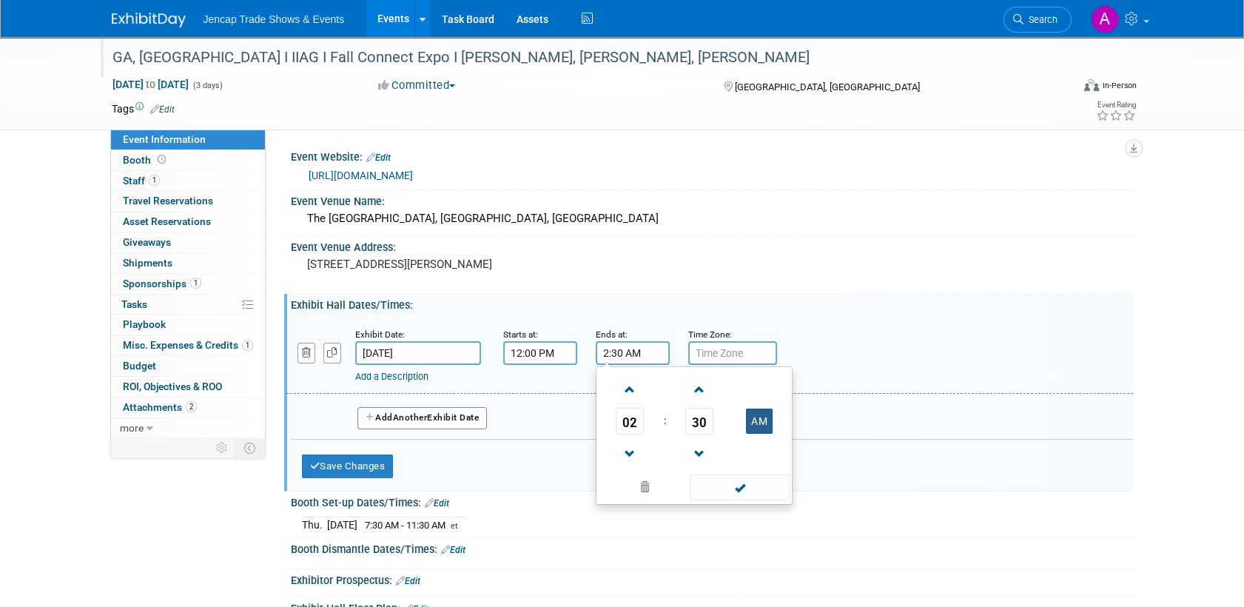
click at [765, 424] on button "AM" at bounding box center [759, 421] width 27 height 25
type input "2:30 PM"
click at [748, 488] on span at bounding box center [740, 487] width 100 height 26
click at [712, 356] on input "text" at bounding box center [732, 353] width 89 height 24
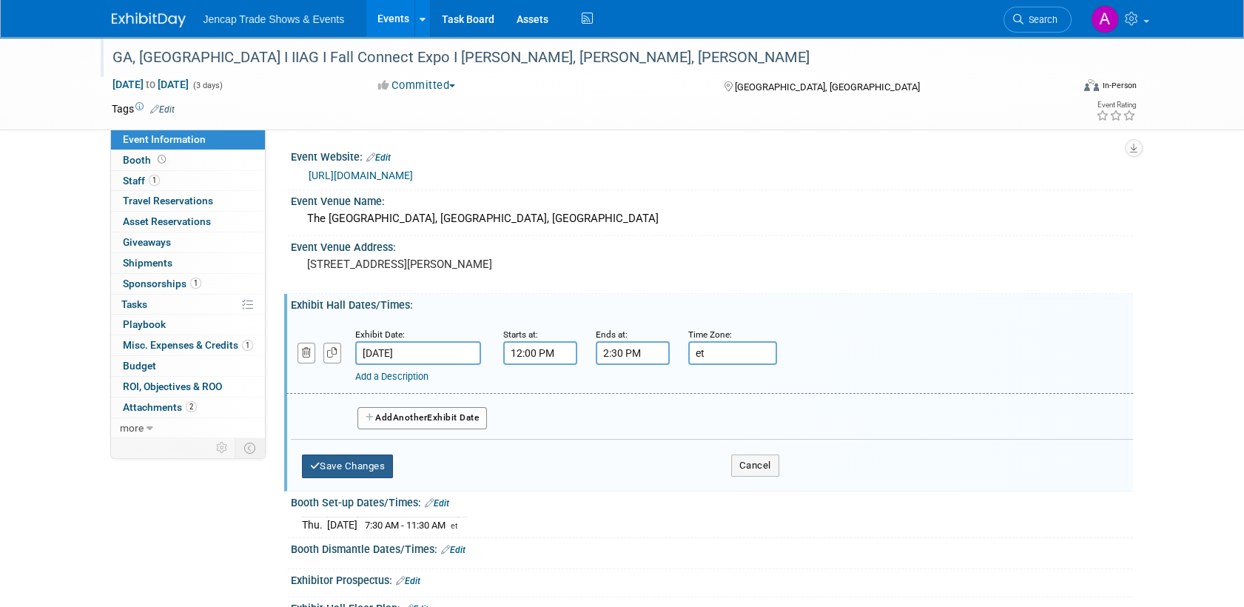
type input "et"
click at [337, 464] on button "Save Changes" at bounding box center [348, 466] width 92 height 24
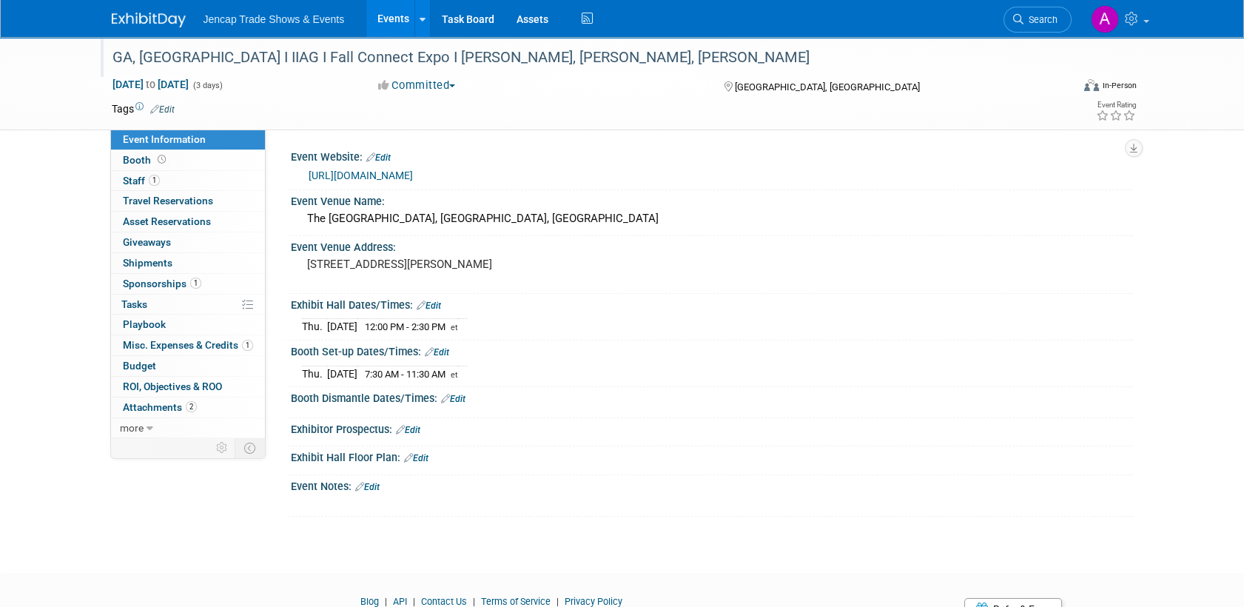
click at [374, 482] on link "Edit" at bounding box center [367, 487] width 24 height 10
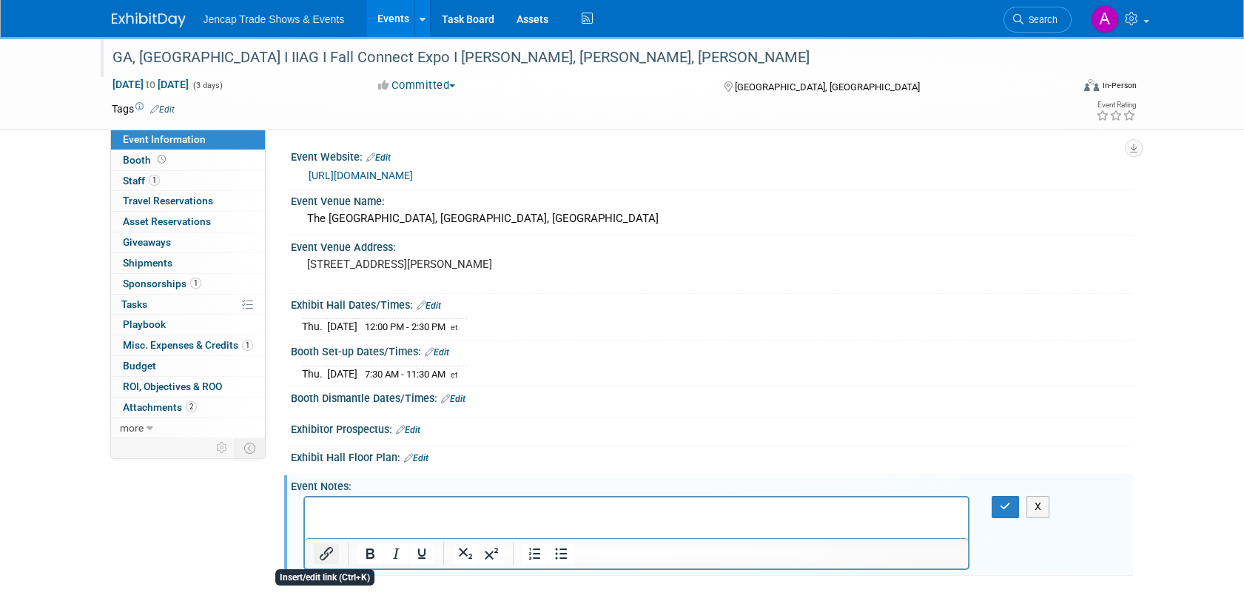
click at [322, 551] on icon "Insert/edit link" at bounding box center [327, 554] width 18 height 18
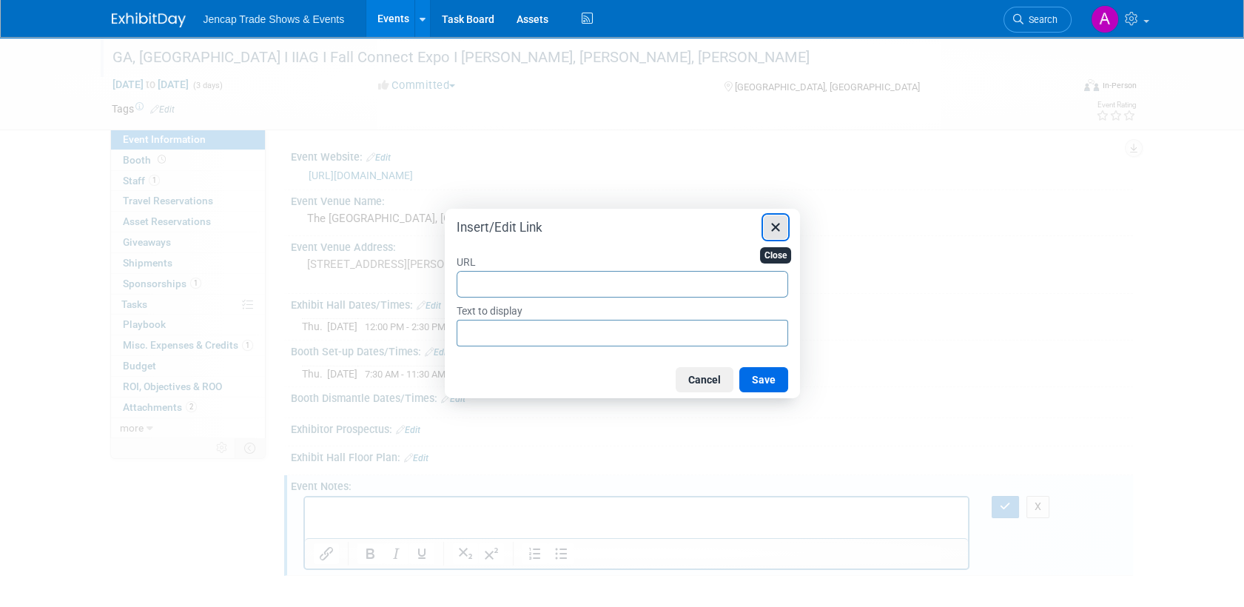
click at [773, 223] on icon "Close" at bounding box center [776, 227] width 18 height 18
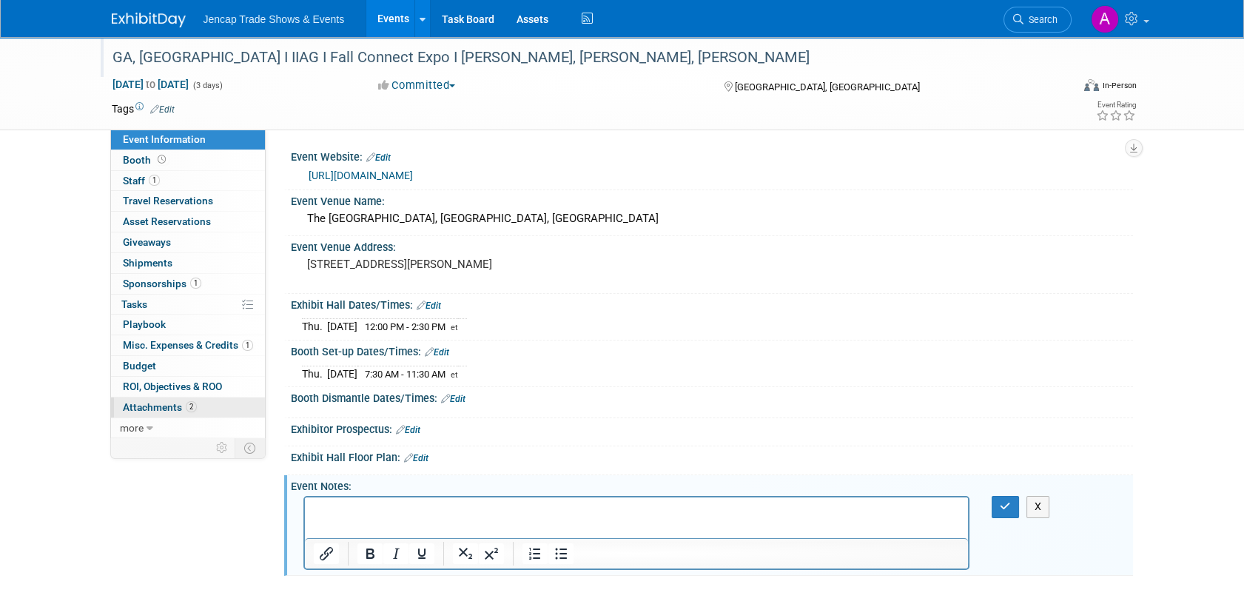
click at [167, 410] on span "Attachments 2" at bounding box center [160, 407] width 74 height 12
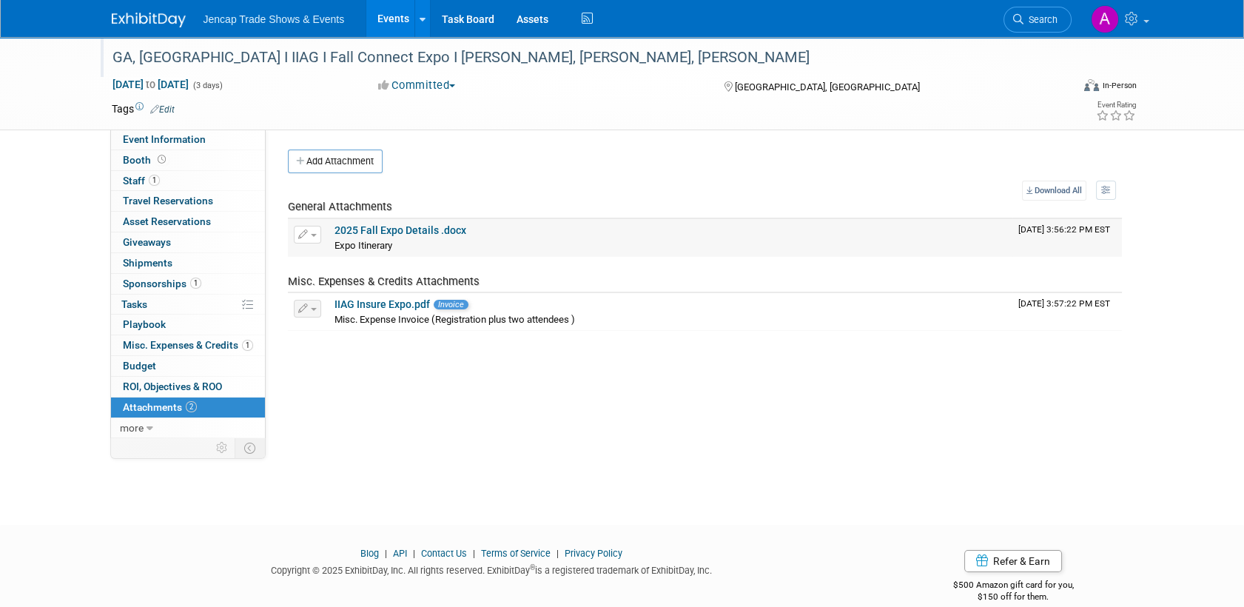
click at [405, 228] on link "2025 Fall Expo Details .docx" at bounding box center [401, 230] width 132 height 12
click at [144, 56] on div "GA, [GEOGRAPHIC_DATA] I IIAG I Fall Connect Expo I [PERSON_NAME], [PERSON_NAME]…" at bounding box center [578, 57] width 942 height 27
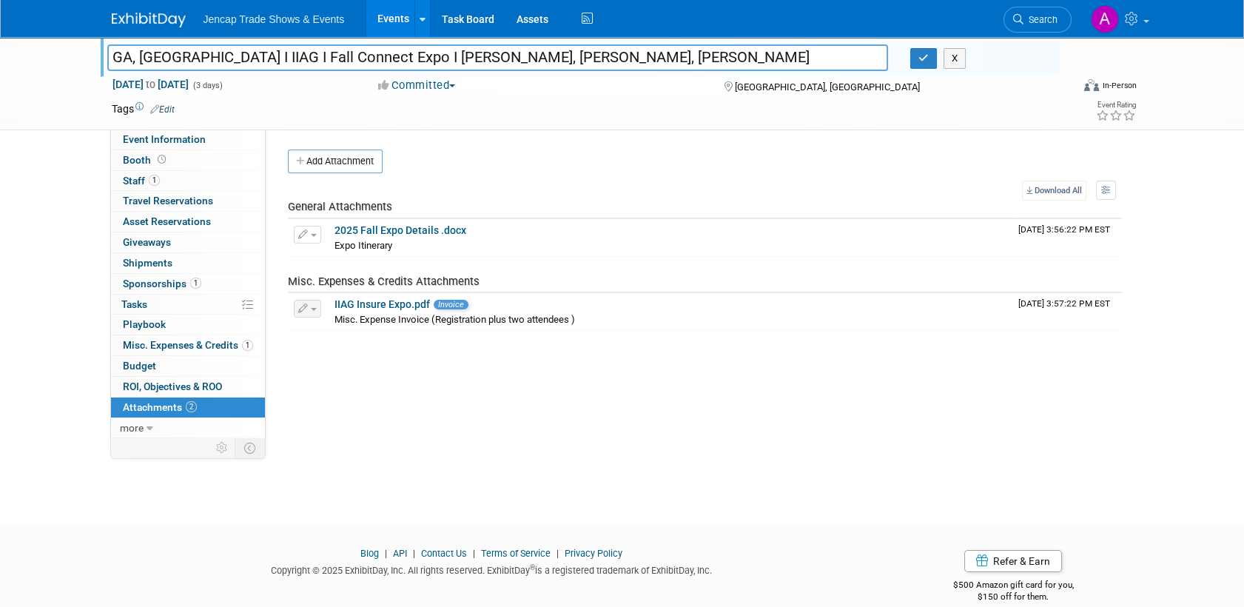
click at [135, 19] on img at bounding box center [149, 20] width 74 height 15
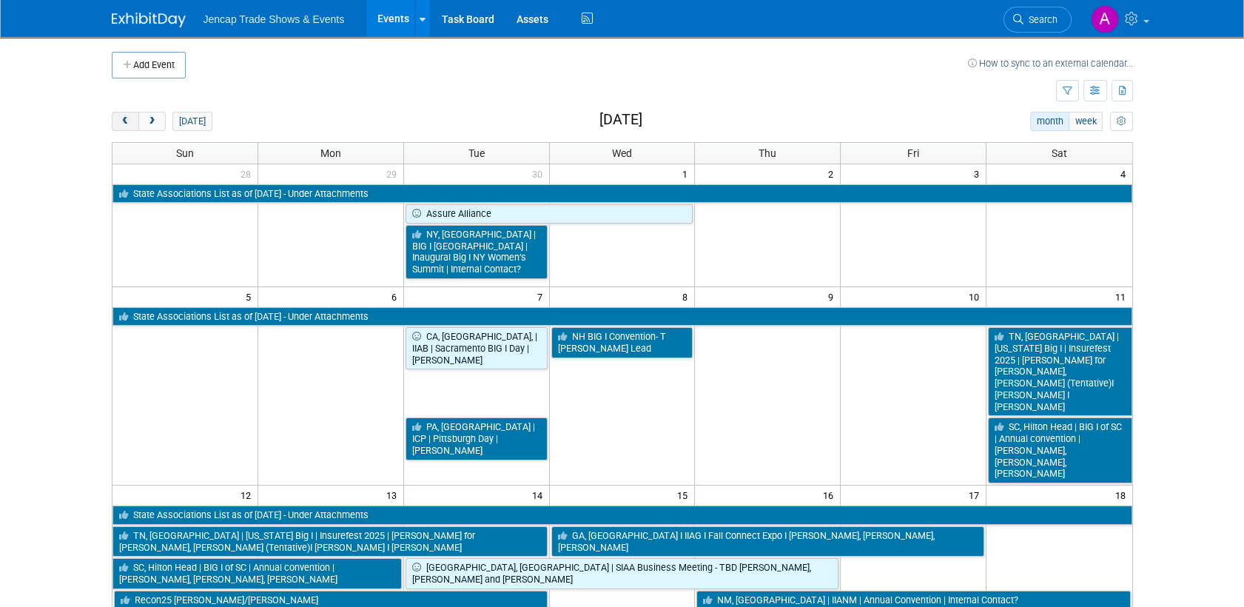
click at [121, 122] on span "prev" at bounding box center [125, 122] width 11 height 10
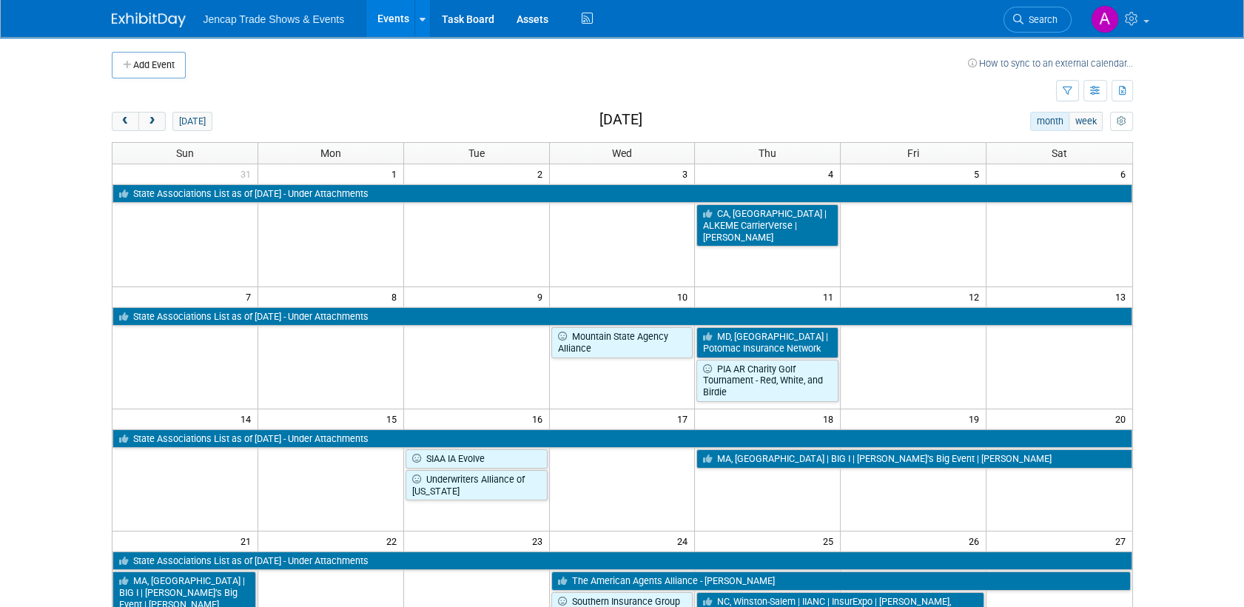
scroll to position [82, 0]
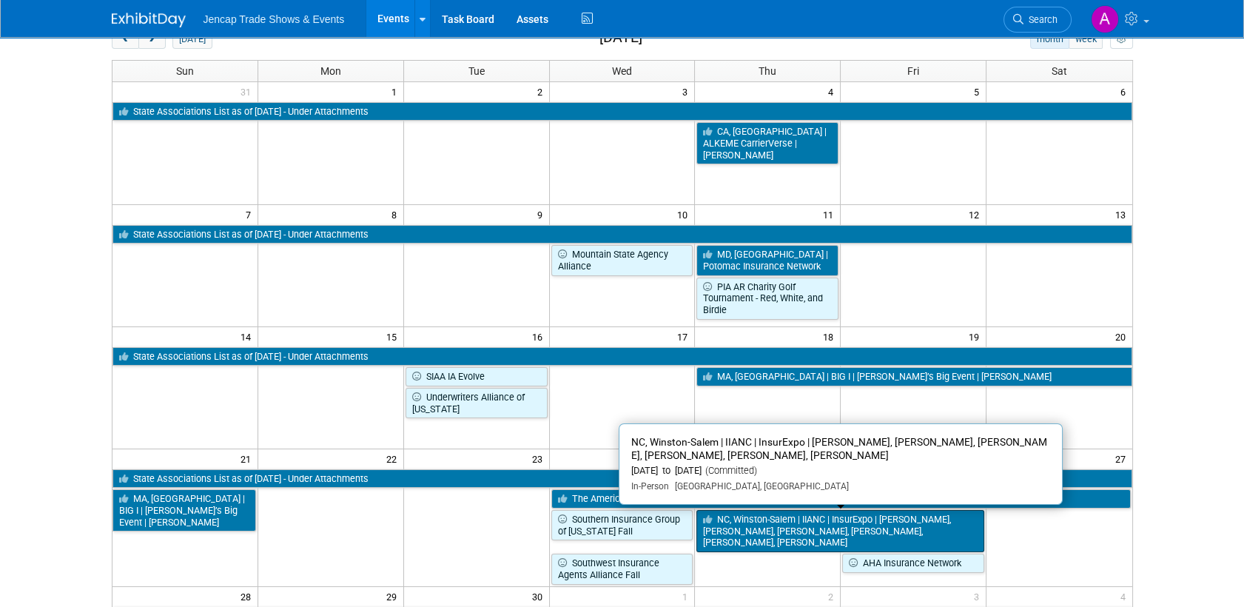
click at [822, 530] on link "NC, Winston-Salem | IIANC | InsurExpo | [PERSON_NAME], [PERSON_NAME], [PERSON_N…" at bounding box center [840, 531] width 288 height 42
